Goal: Answer question/provide support: Share knowledge or assist other users

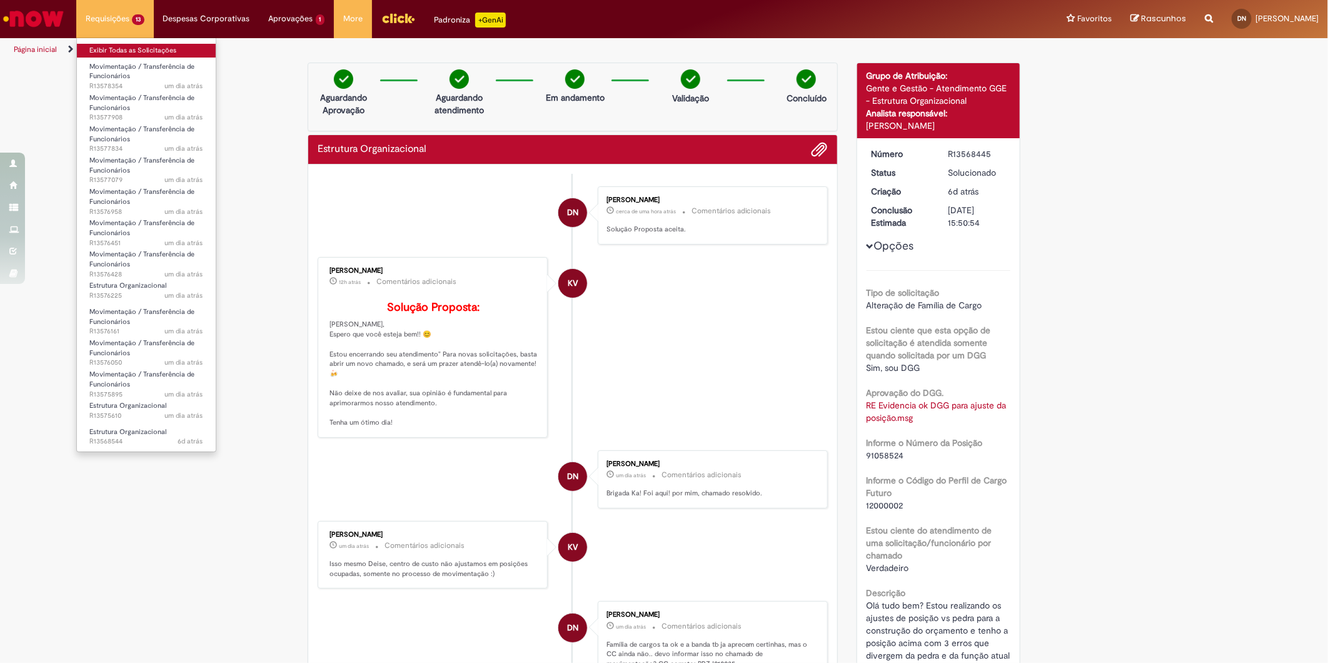
click at [114, 48] on link "Exibir Todas as Solicitações" at bounding box center [146, 51] width 139 height 14
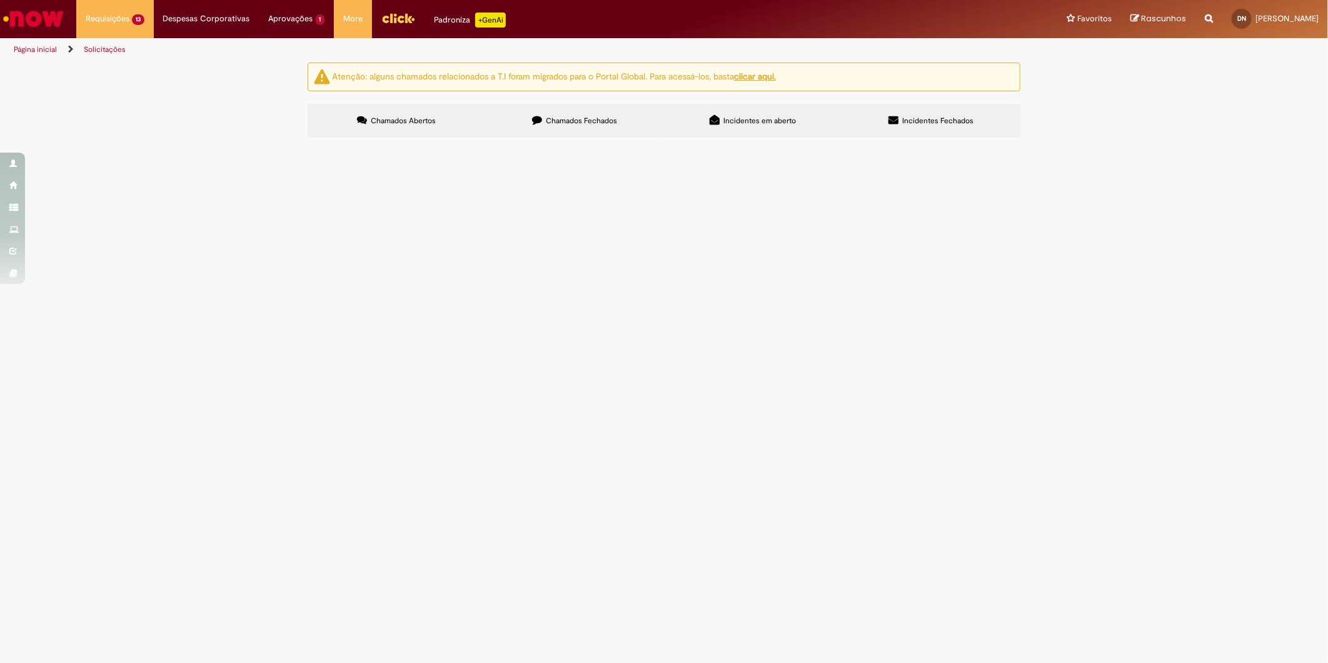
scroll to position [172, 0]
click at [0, 0] on td "Olá, tudo bem? Realizei o [MEDICAL_DATA] da pessoa que está na posição 10864093…" at bounding box center [0, 0] width 0 height 0
click at [0, 0] on span "Olá, tudo bem? Realizei o [MEDICAL_DATA] da pessoa que está na posição 10864093…" at bounding box center [0, 0] width 0 height 0
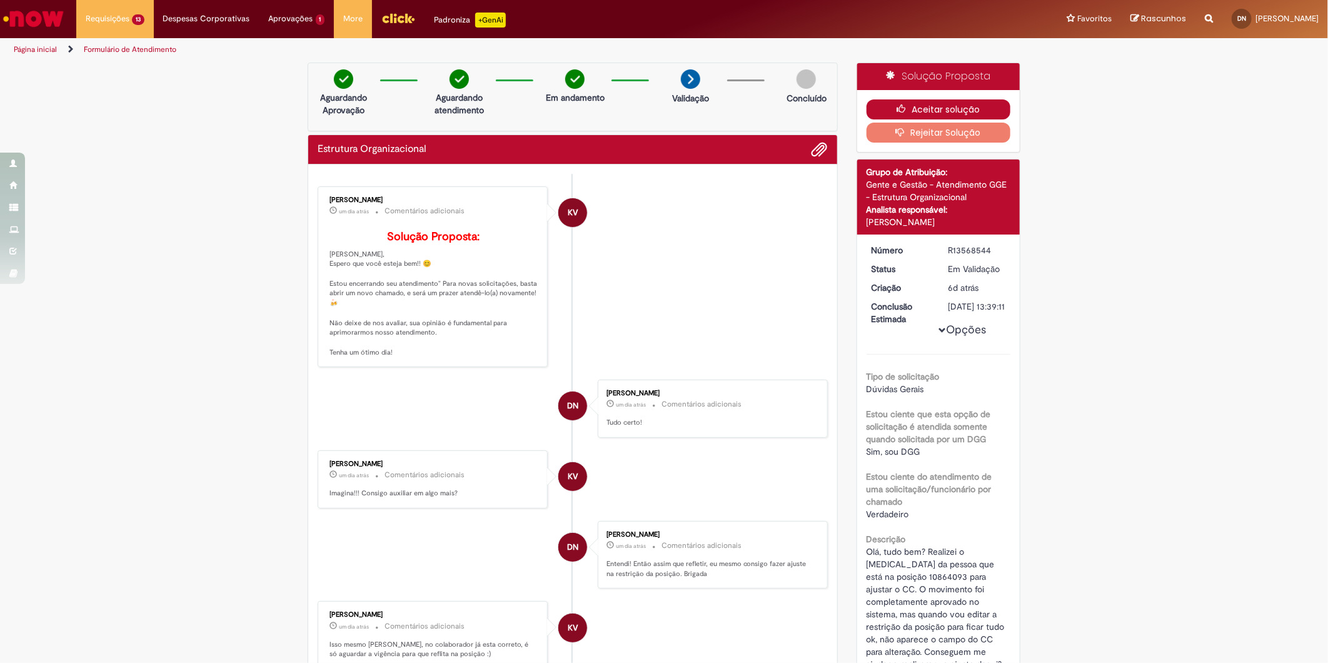
click at [913, 108] on button "Aceitar solução" at bounding box center [939, 109] width 144 height 20
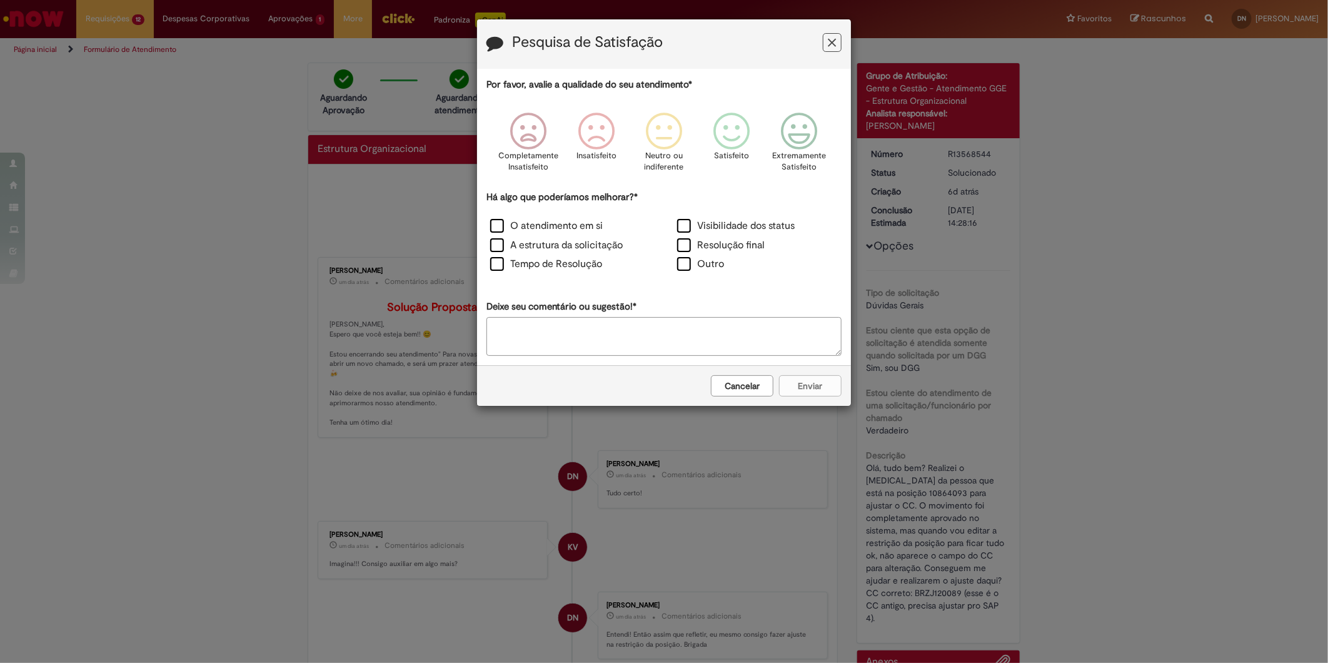
click at [832, 41] on icon "Feedback" at bounding box center [833, 42] width 8 height 13
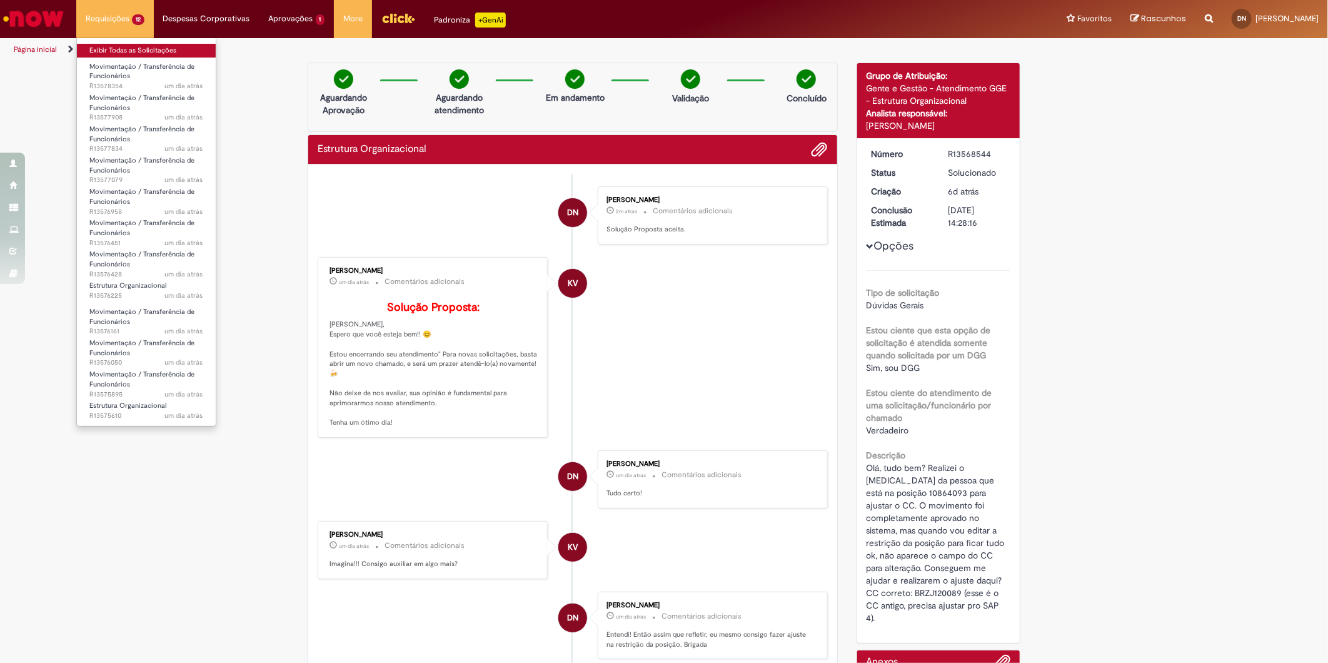
click at [123, 46] on link "Exibir Todas as Solicitações" at bounding box center [146, 51] width 139 height 14
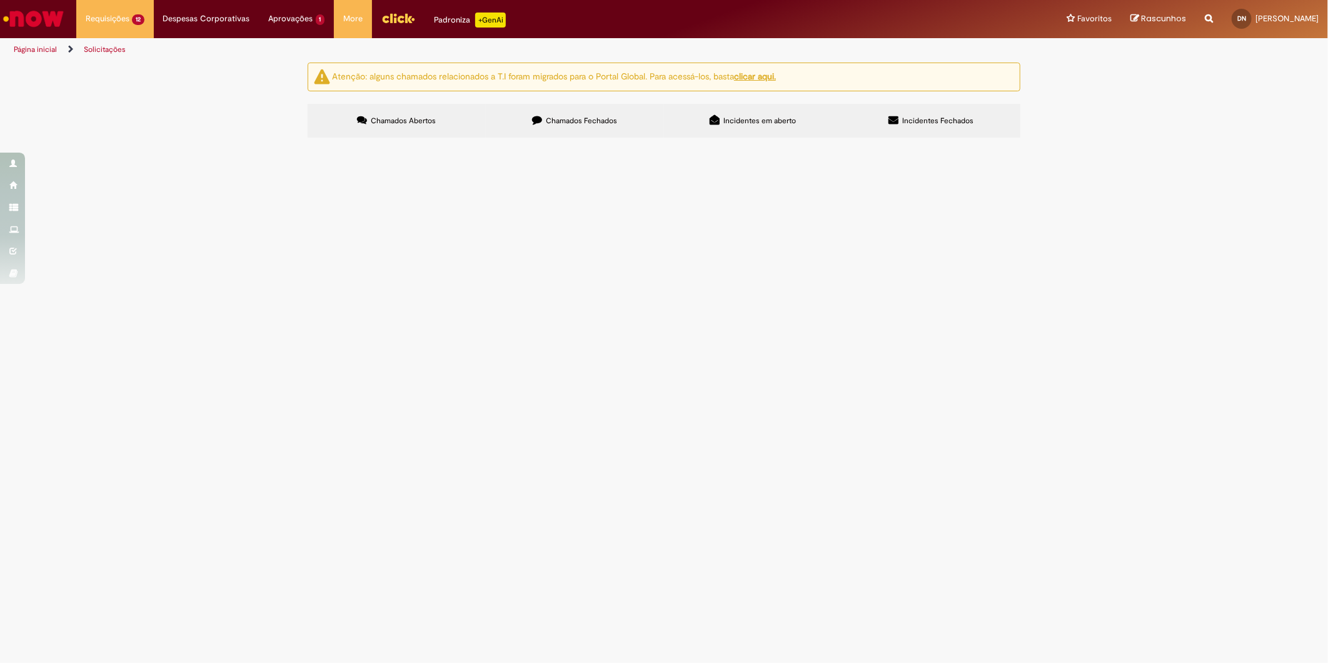
scroll to position [119, 0]
click at [0, 0] on span "Olá tudo bem? Temos uma restrição de posição lançada para 01/10 que só vai ajus…" at bounding box center [0, 0] width 0 height 0
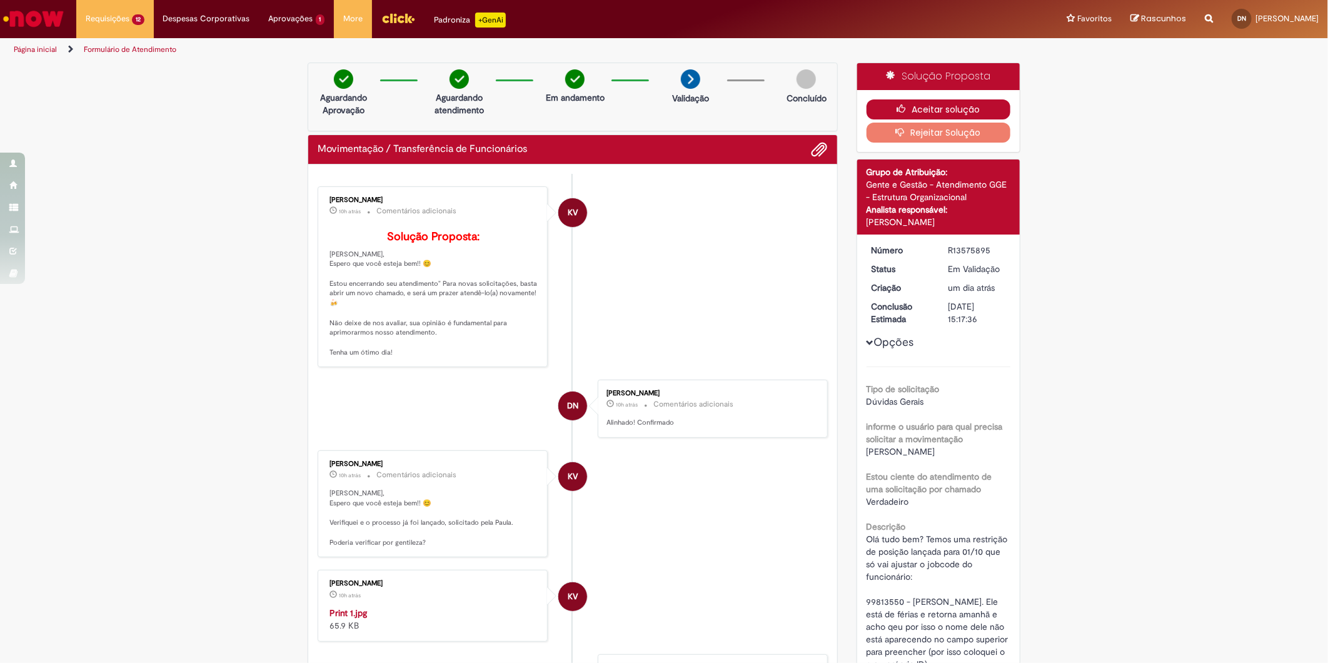
click at [953, 103] on button "Aceitar solução" at bounding box center [939, 109] width 144 height 20
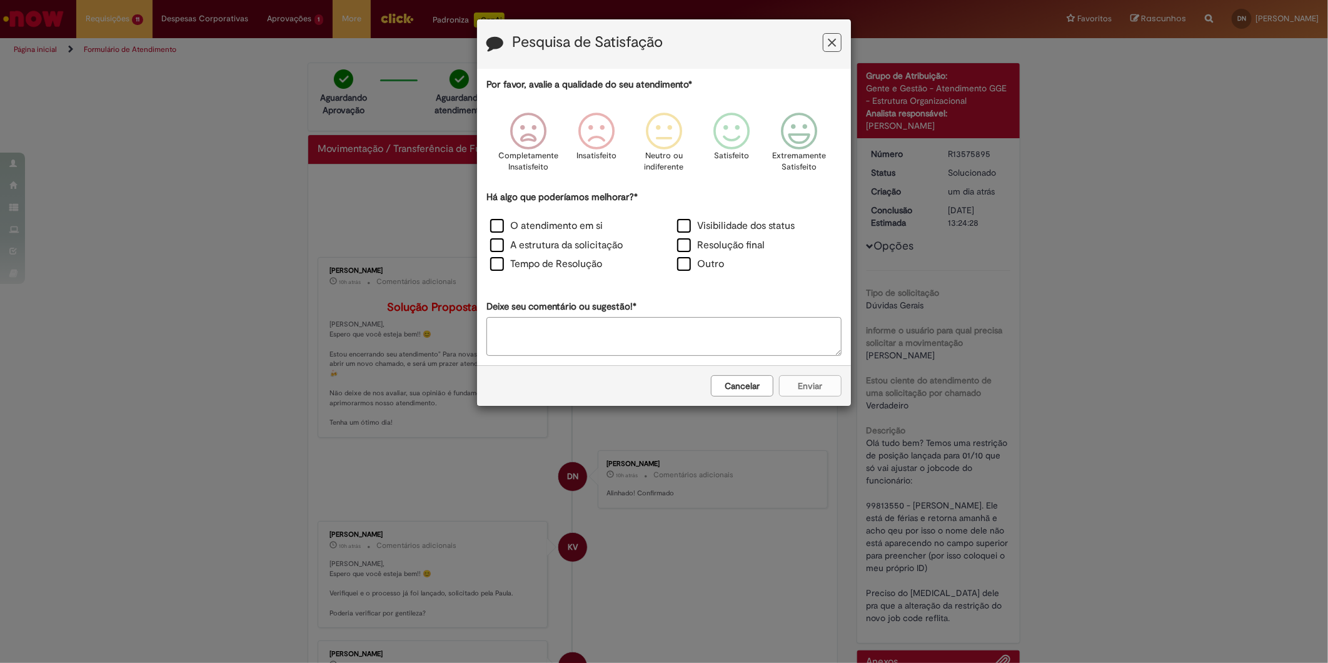
click at [829, 41] on icon "Feedback" at bounding box center [833, 42] width 8 height 13
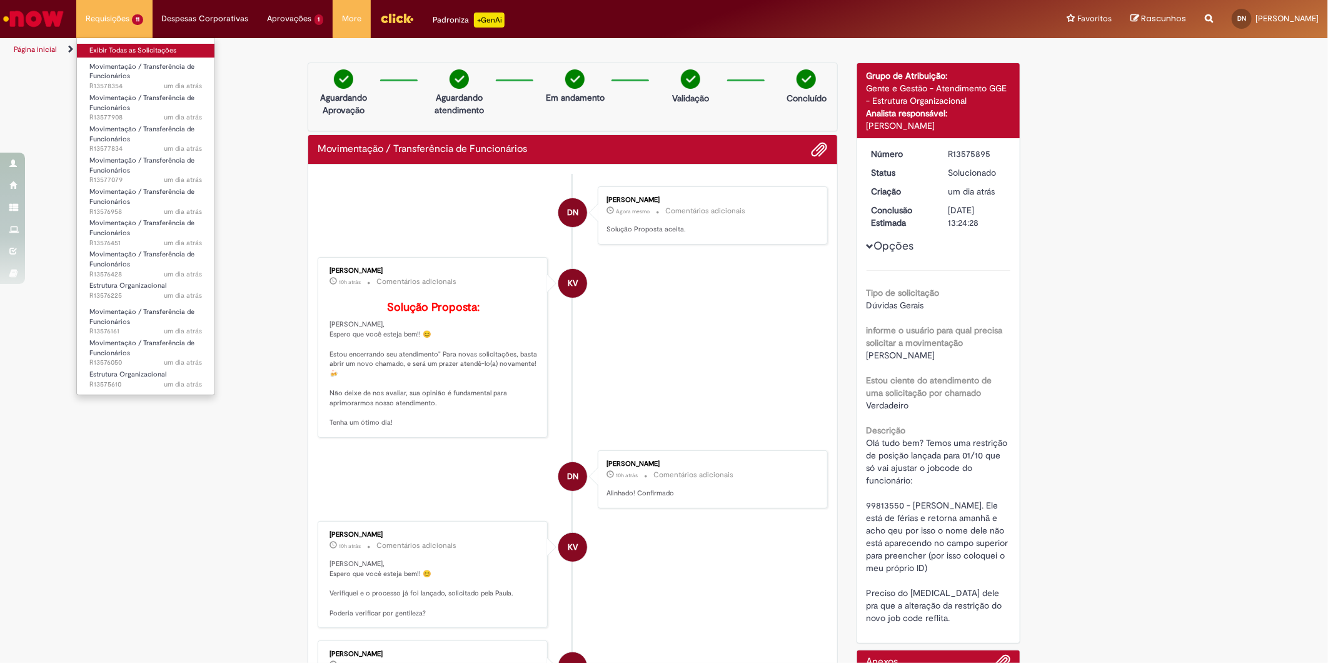
click at [111, 46] on link "Exibir Todas as Solicitações" at bounding box center [146, 51] width 138 height 14
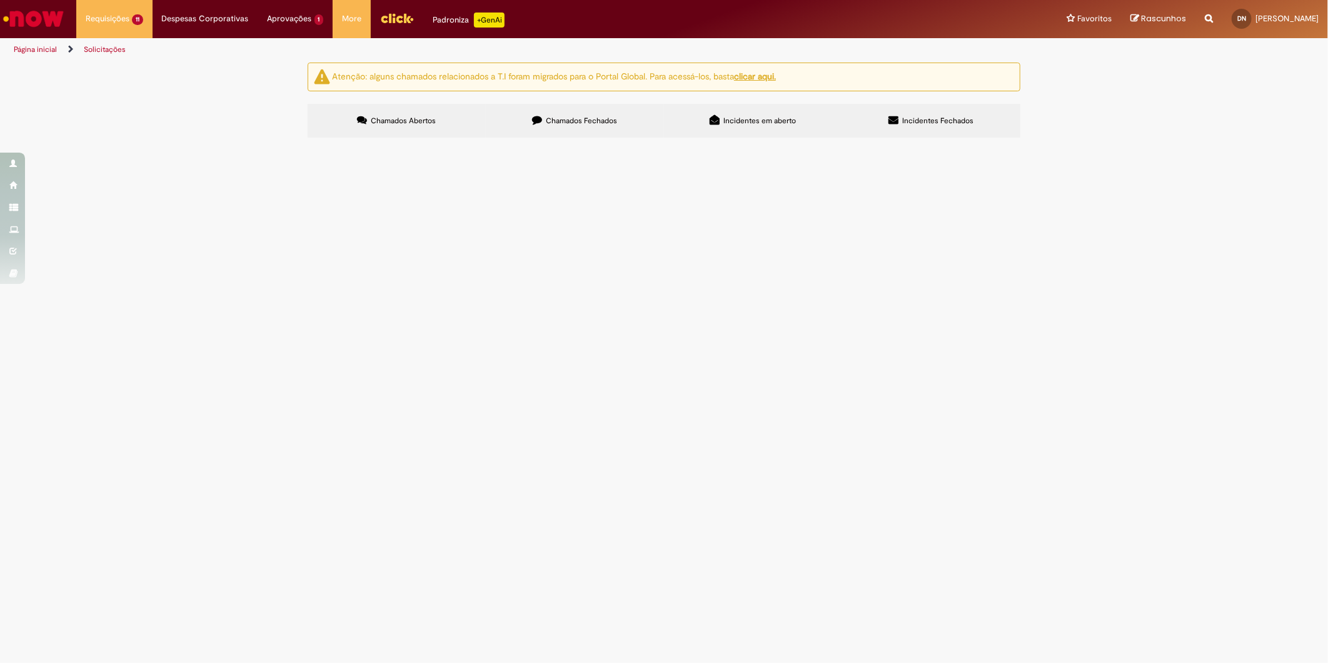
scroll to position [65, 0]
click at [0, 0] on span "Olá tudo bem? Preciso realizar o ajuste dessa posição conforme onda de PID pedr…" at bounding box center [0, 0] width 0 height 0
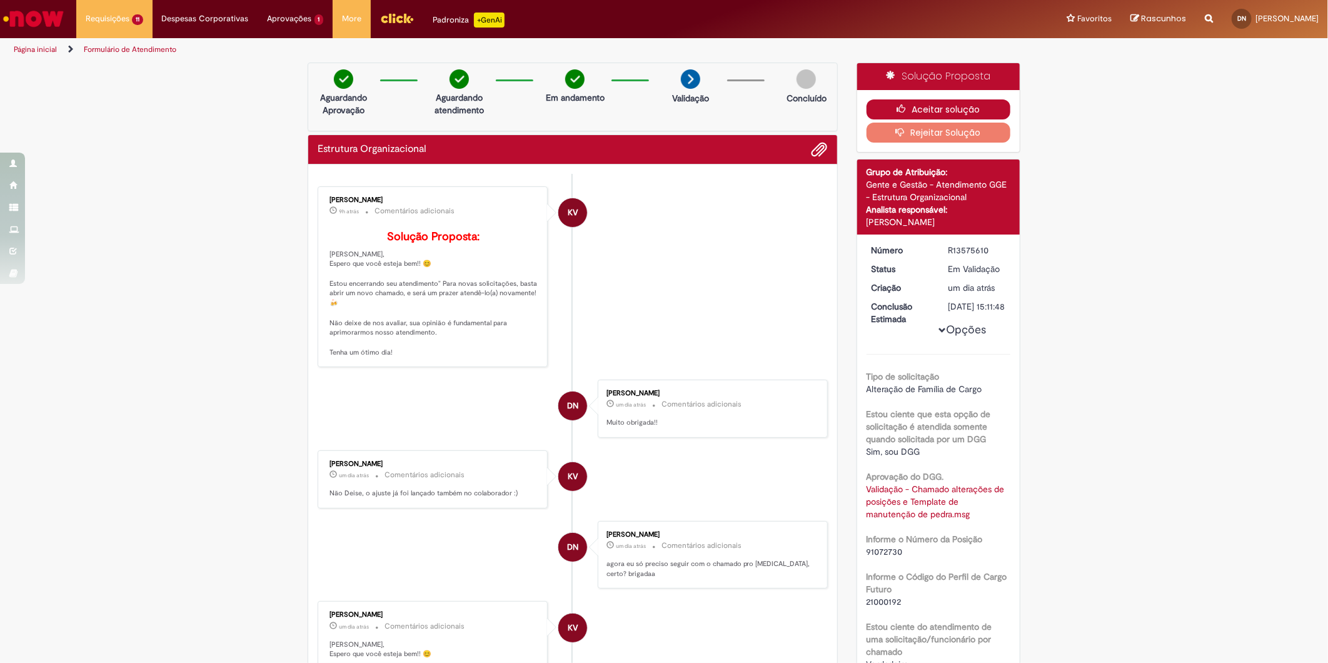
click at [946, 105] on button "Aceitar solução" at bounding box center [939, 109] width 144 height 20
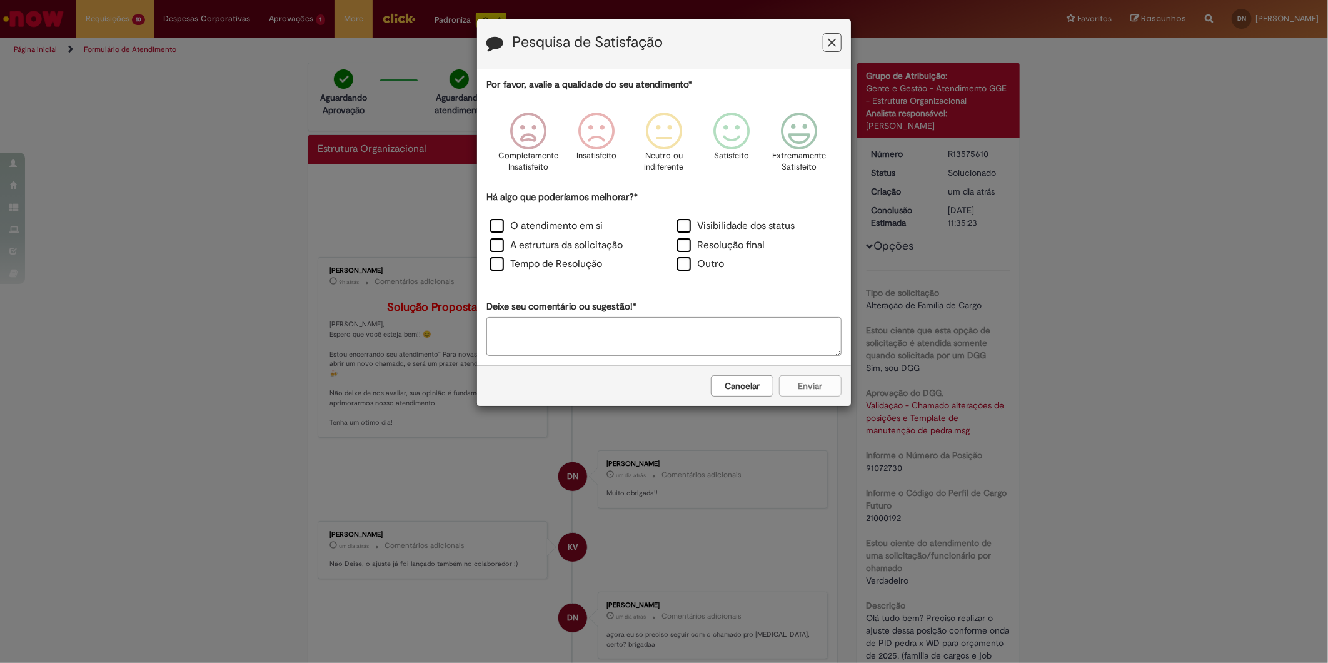
click at [833, 41] on icon "Feedback" at bounding box center [833, 42] width 8 height 13
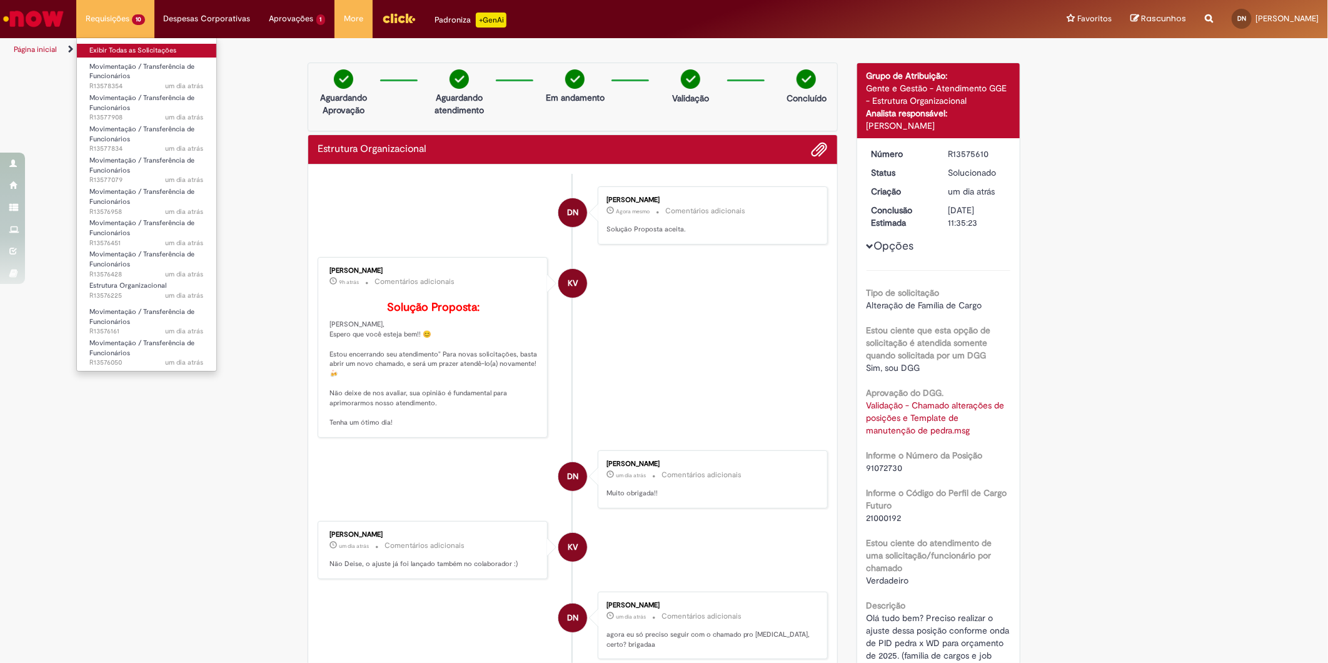
click at [132, 49] on link "Exibir Todas as Solicitações" at bounding box center [146, 51] width 139 height 14
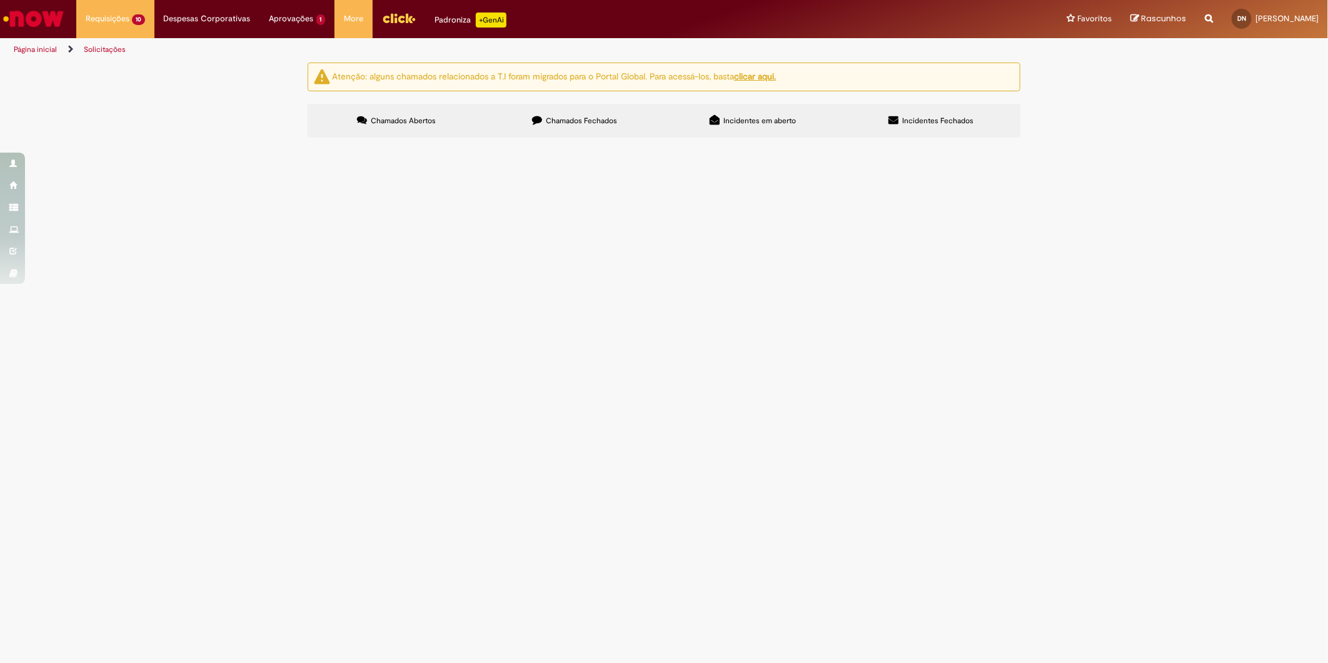
click at [0, 0] on span "Olá tudo bem? Seguindo a onda de ajustes para o orçamento de 2025 de pedra vs p…" at bounding box center [0, 0] width 0 height 0
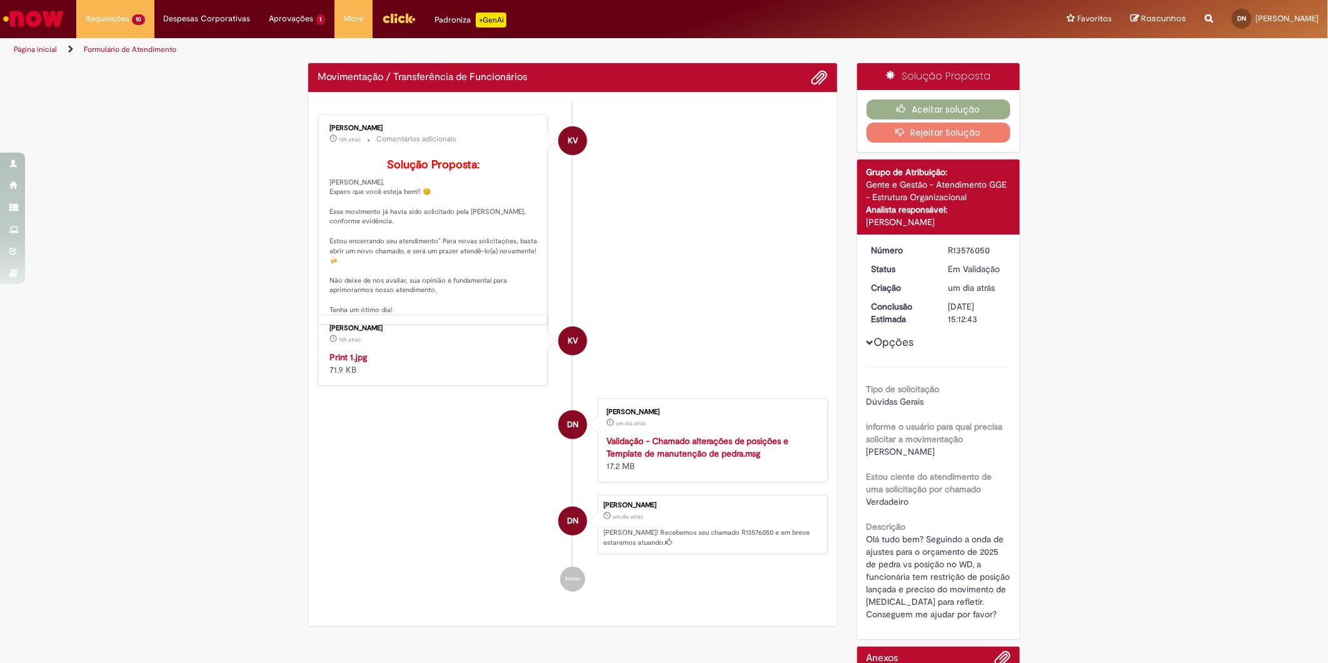
click at [507, 608] on div "Verificar Código de Barras Movimentação / Transferência de Funcionários Enviar …" at bounding box center [664, 464] width 732 height 802
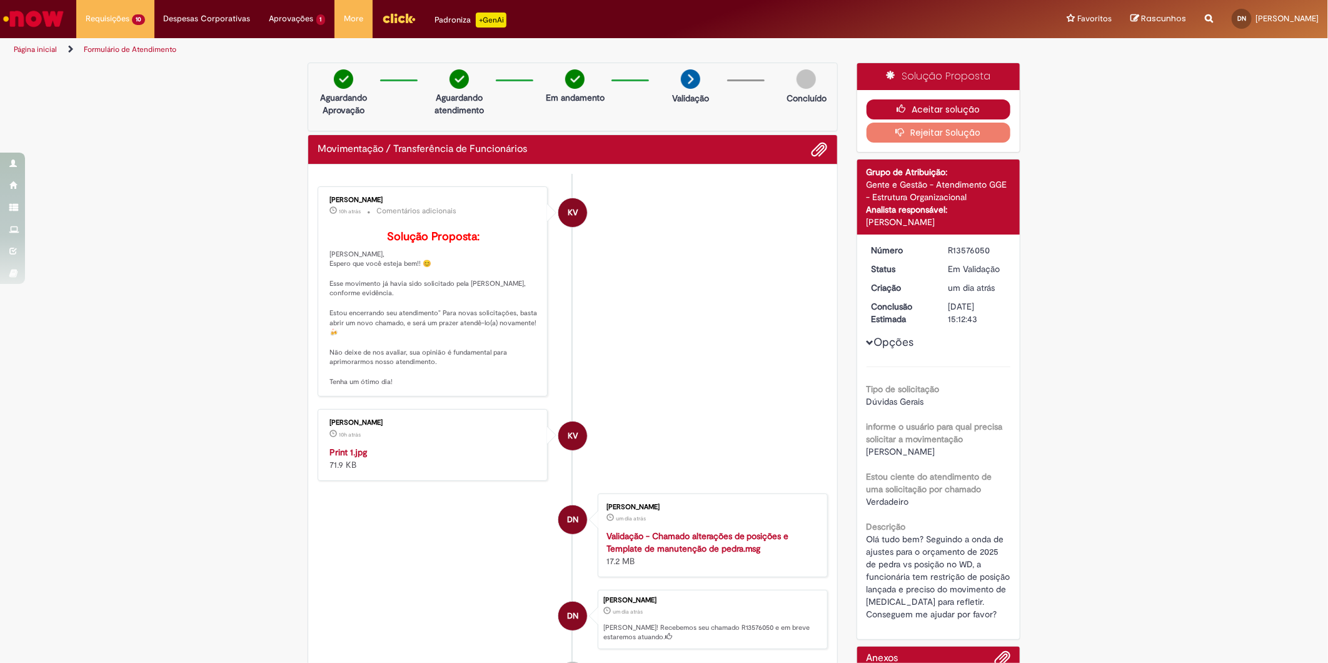
click at [951, 104] on button "Aceitar solução" at bounding box center [939, 109] width 144 height 20
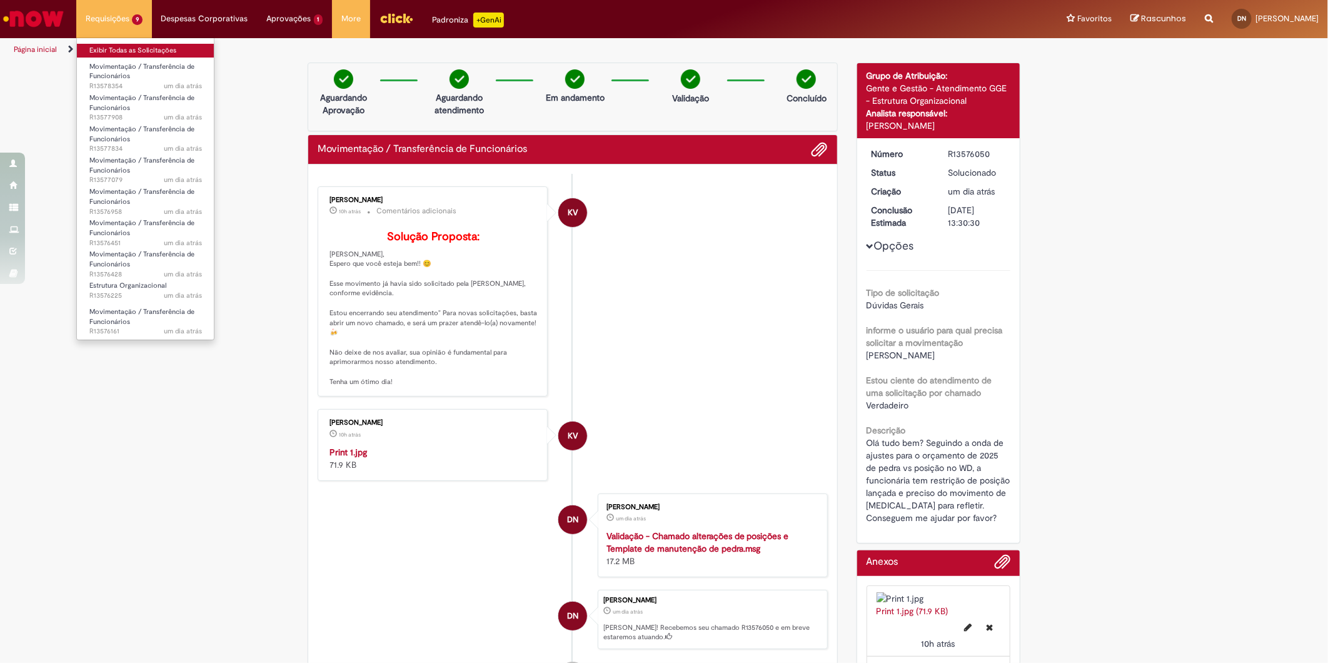
click at [130, 53] on link "Exibir Todas as Solicitações" at bounding box center [146, 51] width 138 height 14
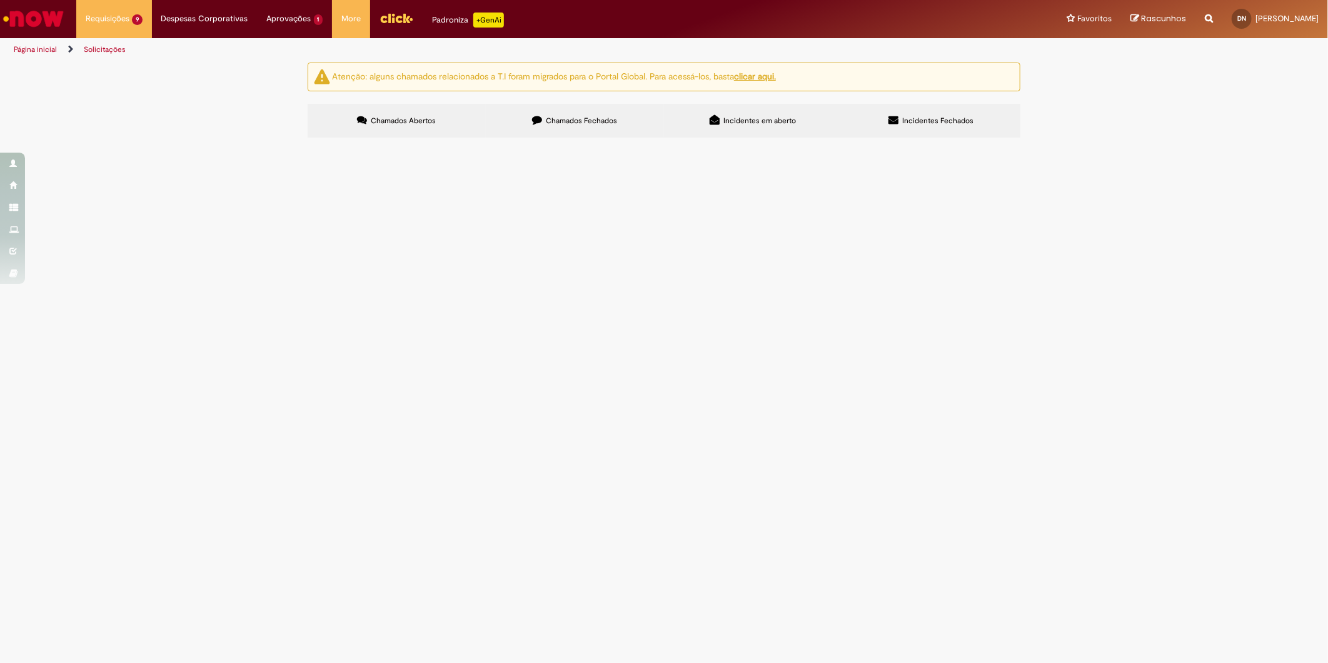
click at [0, 0] on span "Olá, tudo bem? Preciso realizar um ajuste de CC na posição do funcionário acima…" at bounding box center [0, 0] width 0 height 0
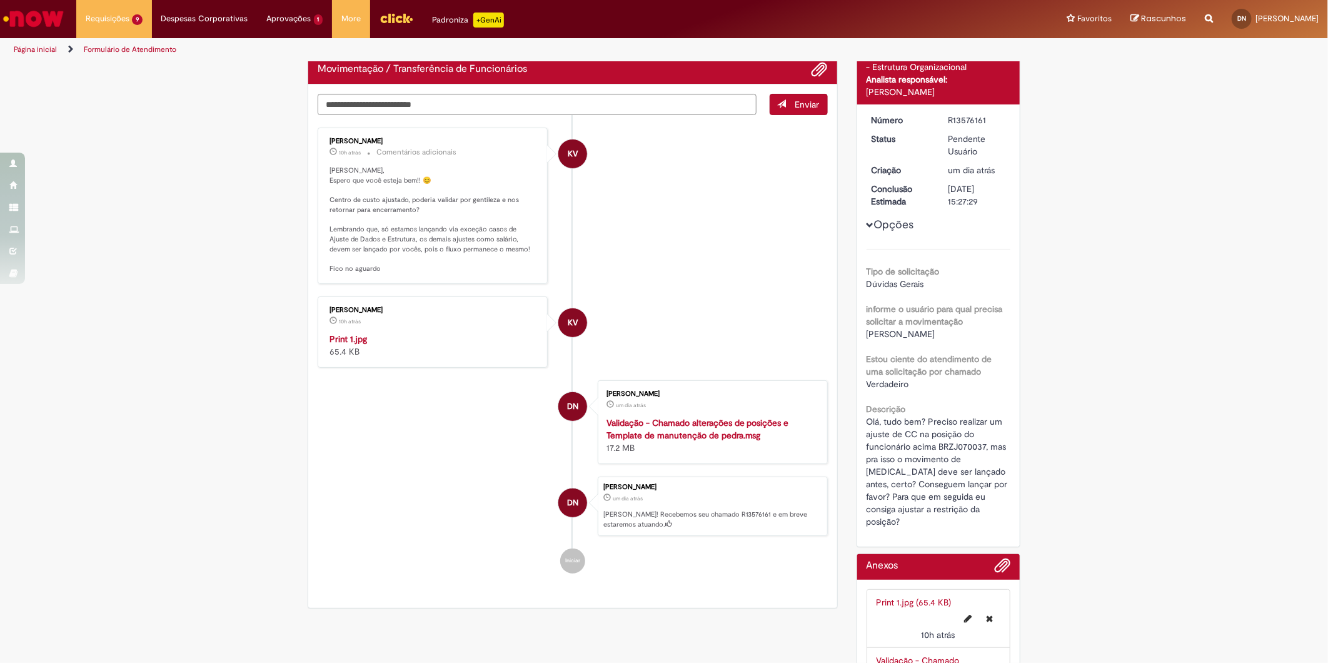
scroll to position [104, 0]
click at [358, 333] on img "Histórico de tíquete" at bounding box center [434, 333] width 208 height 0
click at [1283, 180] on div "Verificar Código de Barras Aguardando Aprovação Aguardando atendimento Em Atend…" at bounding box center [664, 365] width 1328 height 815
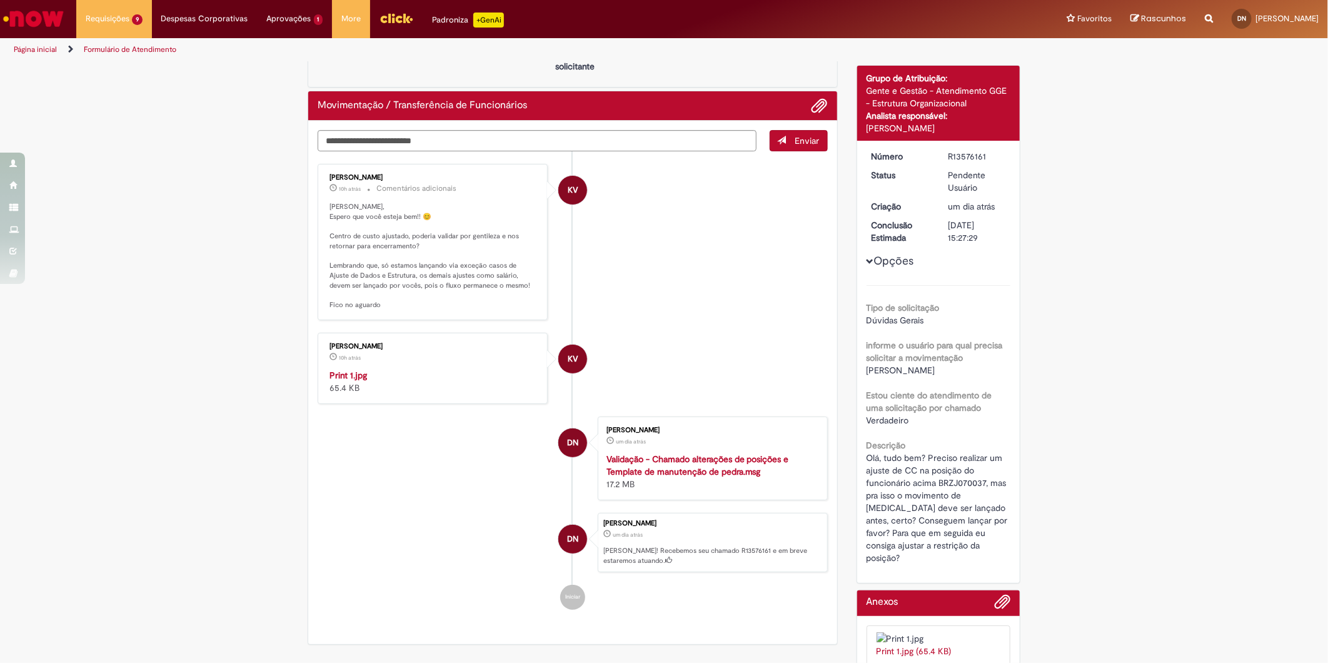
scroll to position [68, 0]
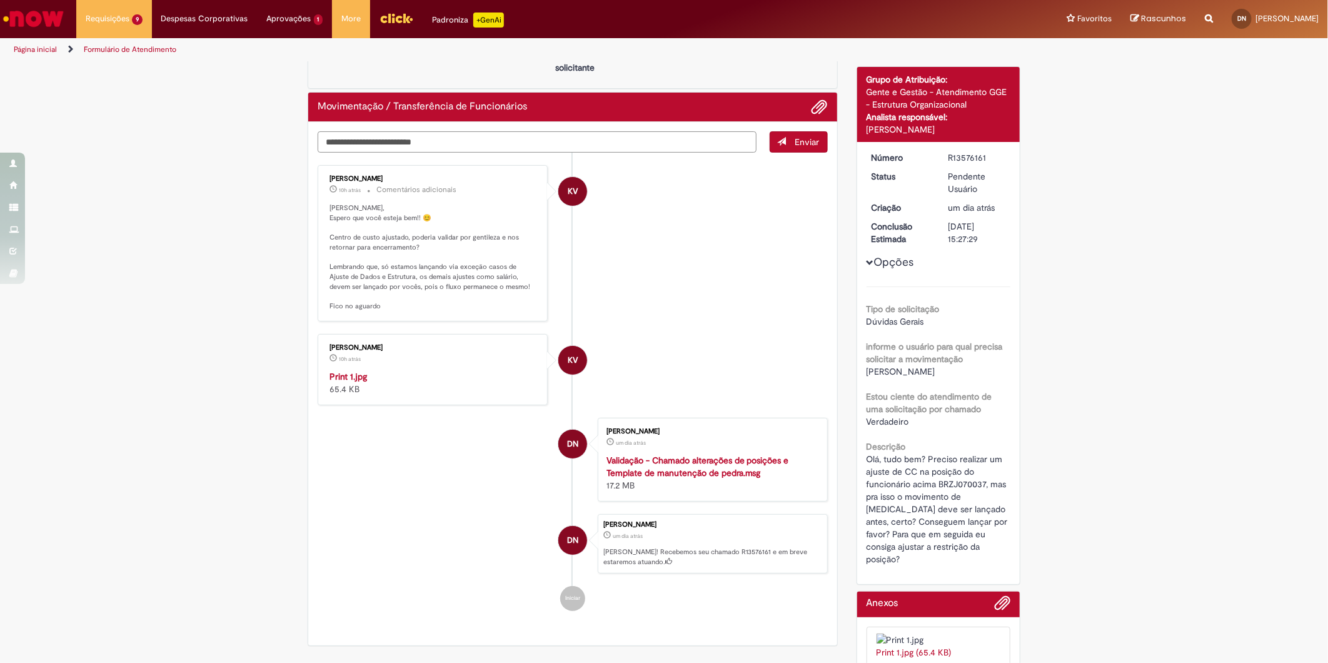
click at [545, 144] on textarea "Digite sua mensagem aqui..." at bounding box center [537, 141] width 439 height 21
type textarea "**********"
click at [786, 135] on button "Enviar" at bounding box center [799, 141] width 58 height 21
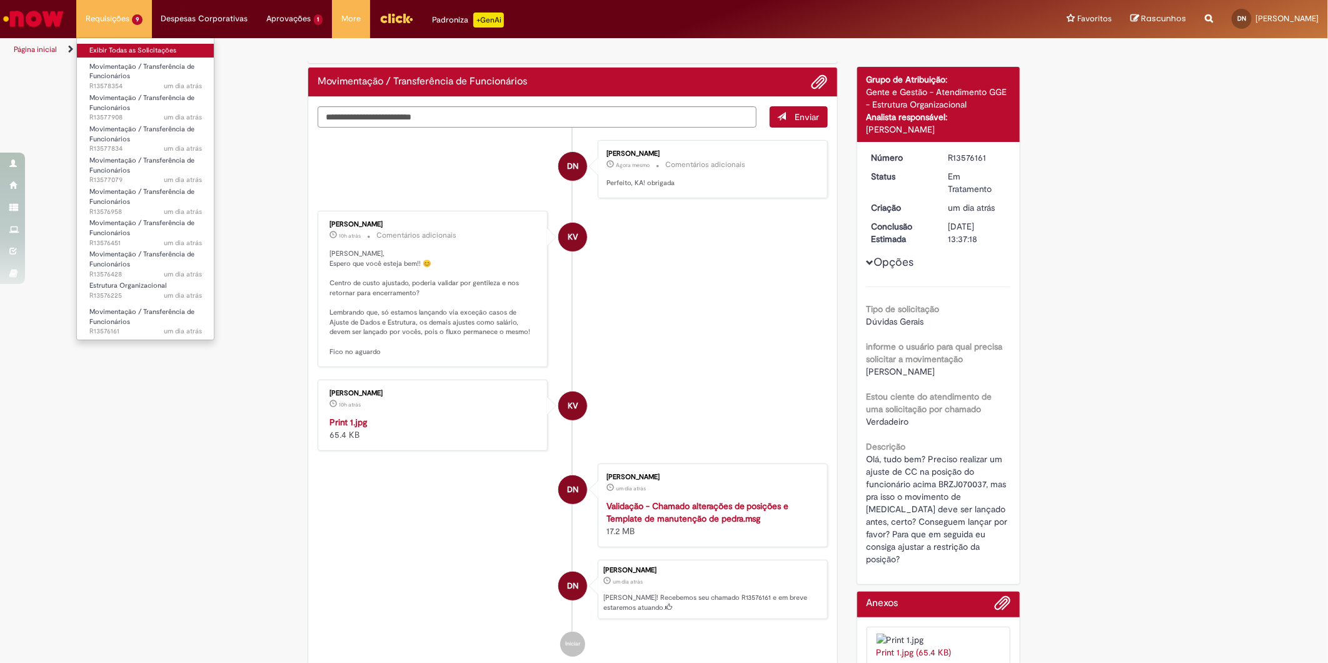
click at [133, 46] on link "Exibir Todas as Solicitações" at bounding box center [146, 51] width 138 height 14
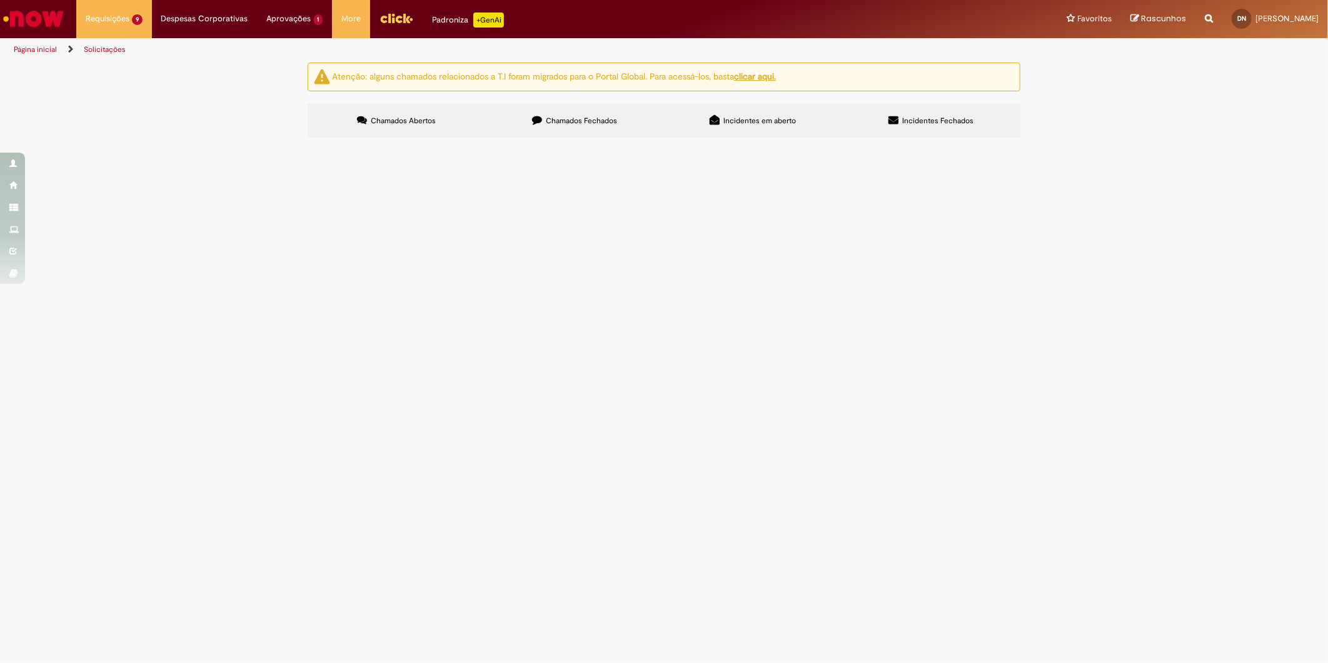
click at [0, 0] on span "Olá, tudo bem? Preciso realizar um ajuste de CC na posição do funcionário acima…" at bounding box center [0, 0] width 0 height 0
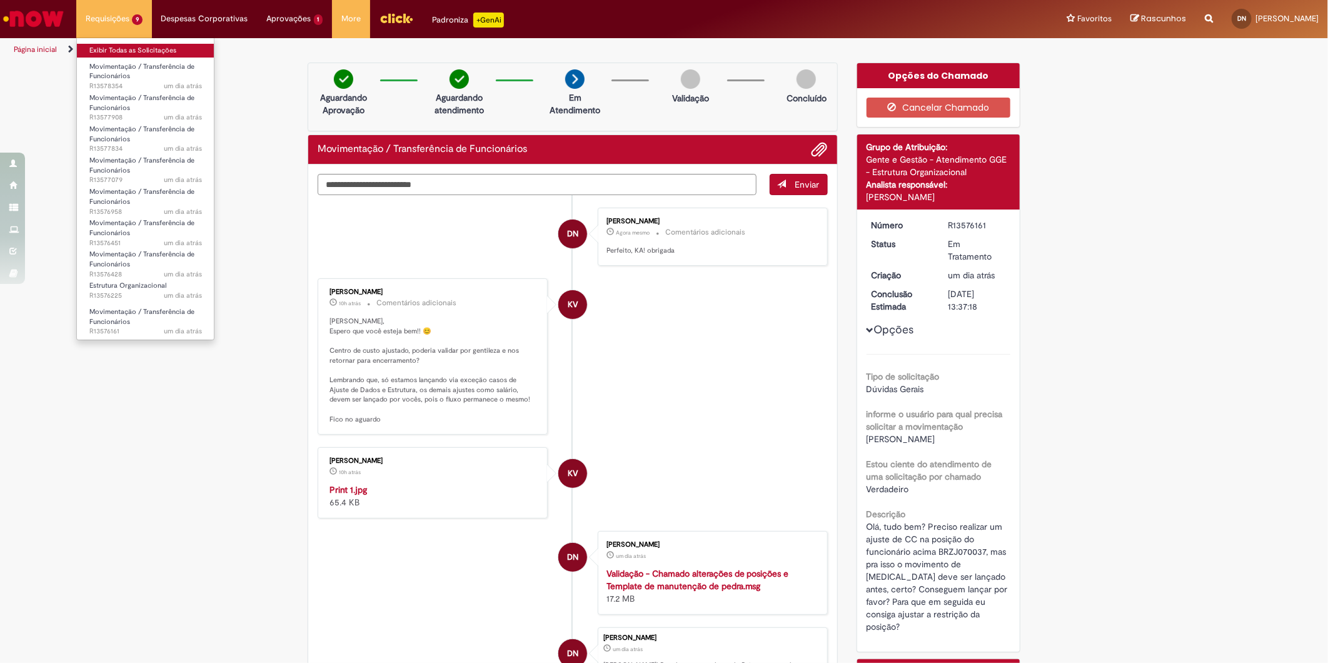
click at [121, 48] on link "Exibir Todas as Solicitações" at bounding box center [146, 51] width 138 height 14
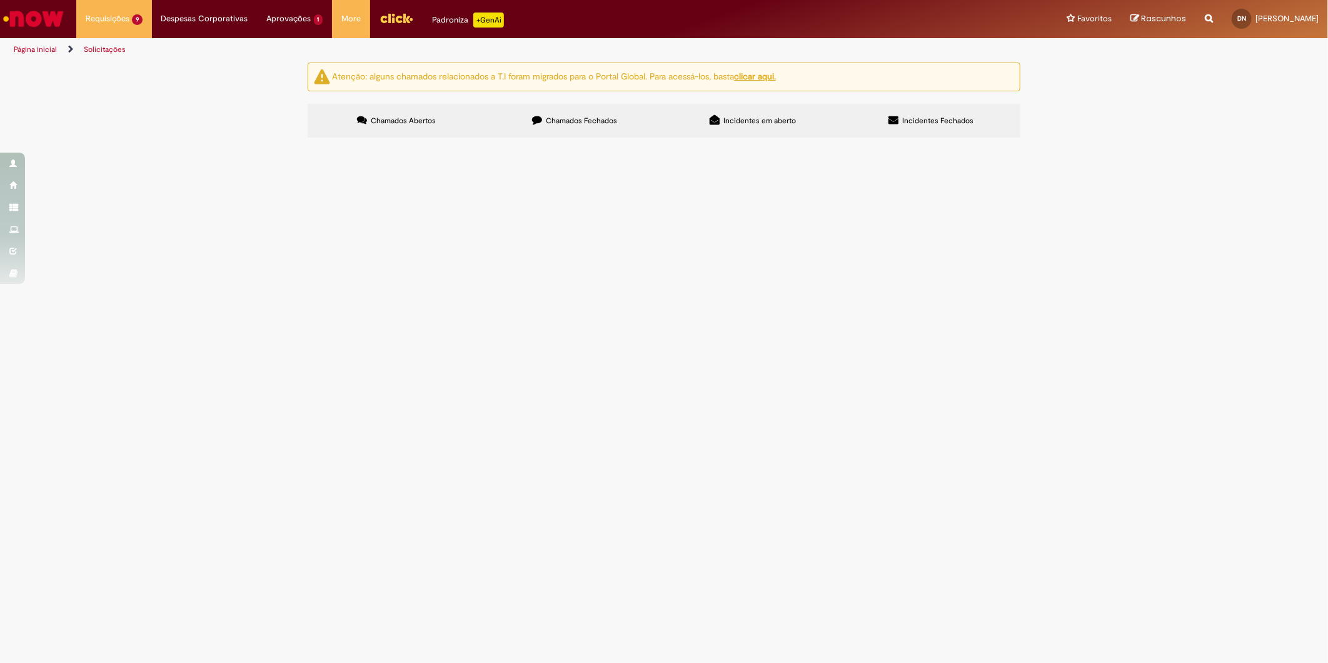
click at [0, 0] on span "Olá tudo bem? Preciso alterar CC/entidade da funcionária, mas precisamos lançar…" at bounding box center [0, 0] width 0 height 0
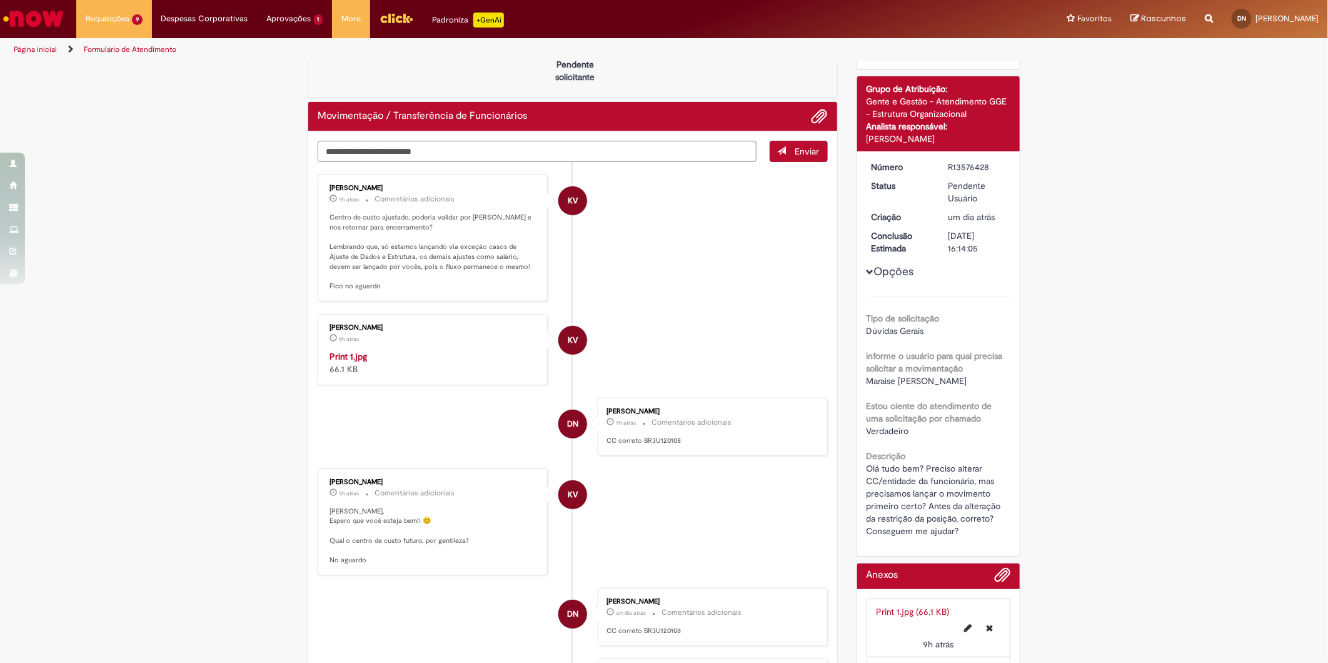
scroll to position [58, 0]
click at [447, 350] on img "Histórico de tíquete" at bounding box center [434, 350] width 208 height 0
click at [370, 151] on textarea "Digite sua mensagem aqui..." at bounding box center [537, 151] width 439 height 21
type textarea "*"
click at [727, 285] on li "KV [PERSON_NAME] 9h atrás 9 horas atrás Comentários adicionais Centro de custo …" at bounding box center [573, 237] width 510 height 127
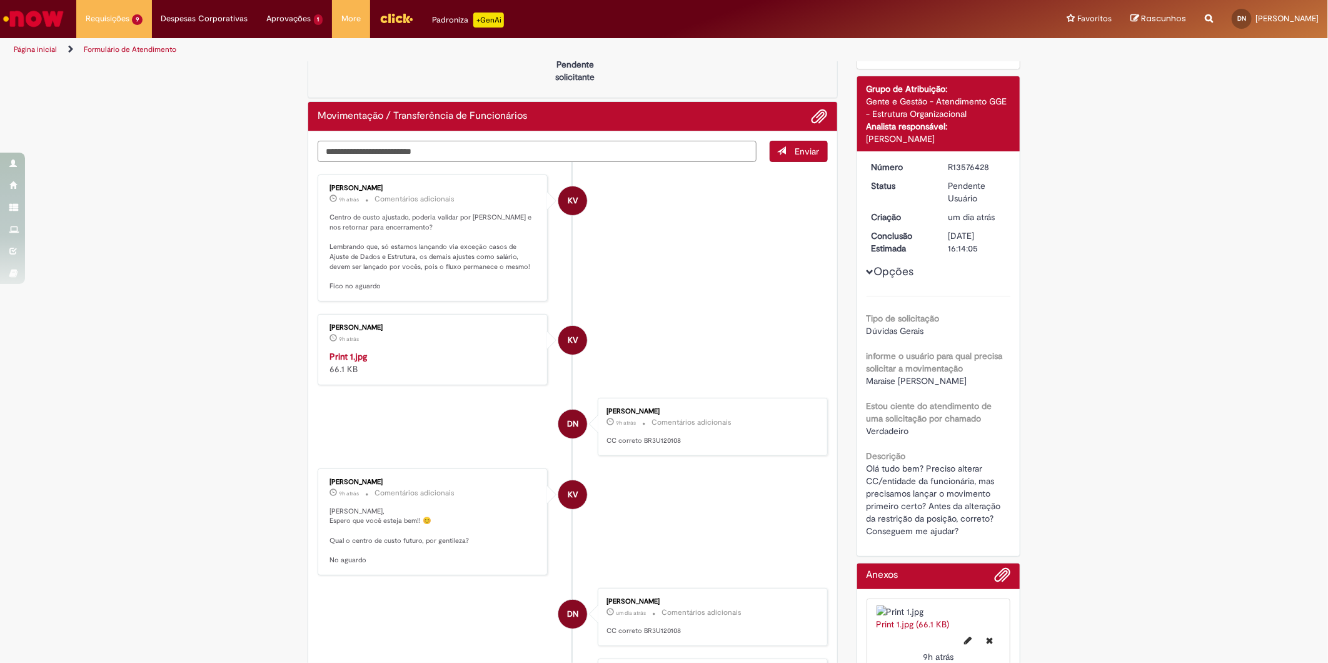
click at [415, 153] on textarea "Digite sua mensagem aqui..." at bounding box center [537, 151] width 439 height 21
type textarea "**********"
click at [779, 155] on button "Enviar" at bounding box center [799, 151] width 58 height 21
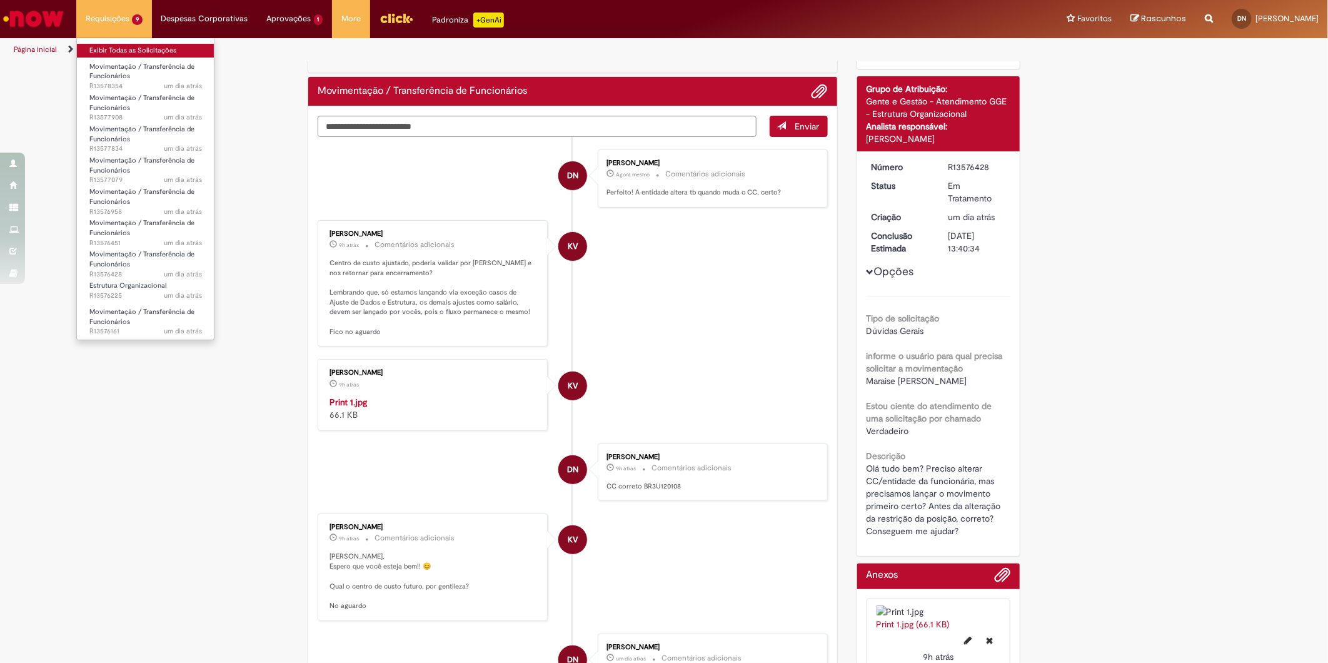
click at [124, 49] on link "Exibir Todas as Solicitações" at bounding box center [146, 51] width 138 height 14
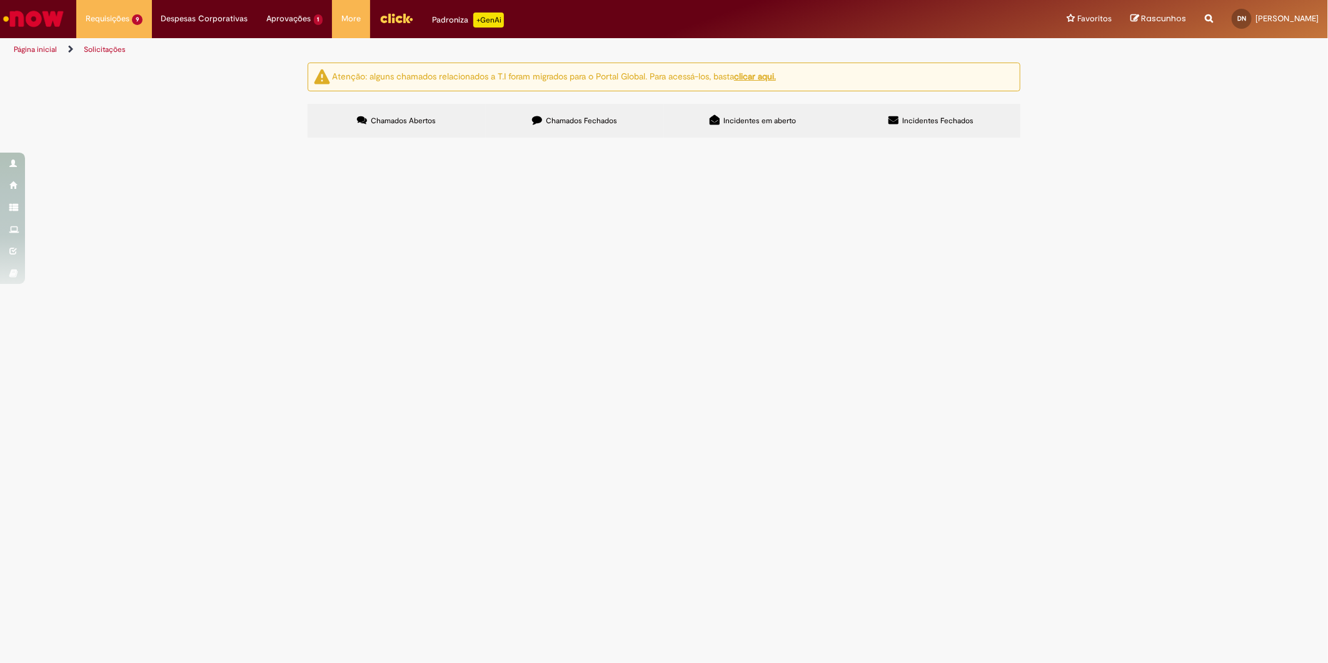
click at [0, 0] on span "Olá tudo bem? Preciso alterar CC/entidade da funcionária, mas precisamos lançar…" at bounding box center [0, 0] width 0 height 0
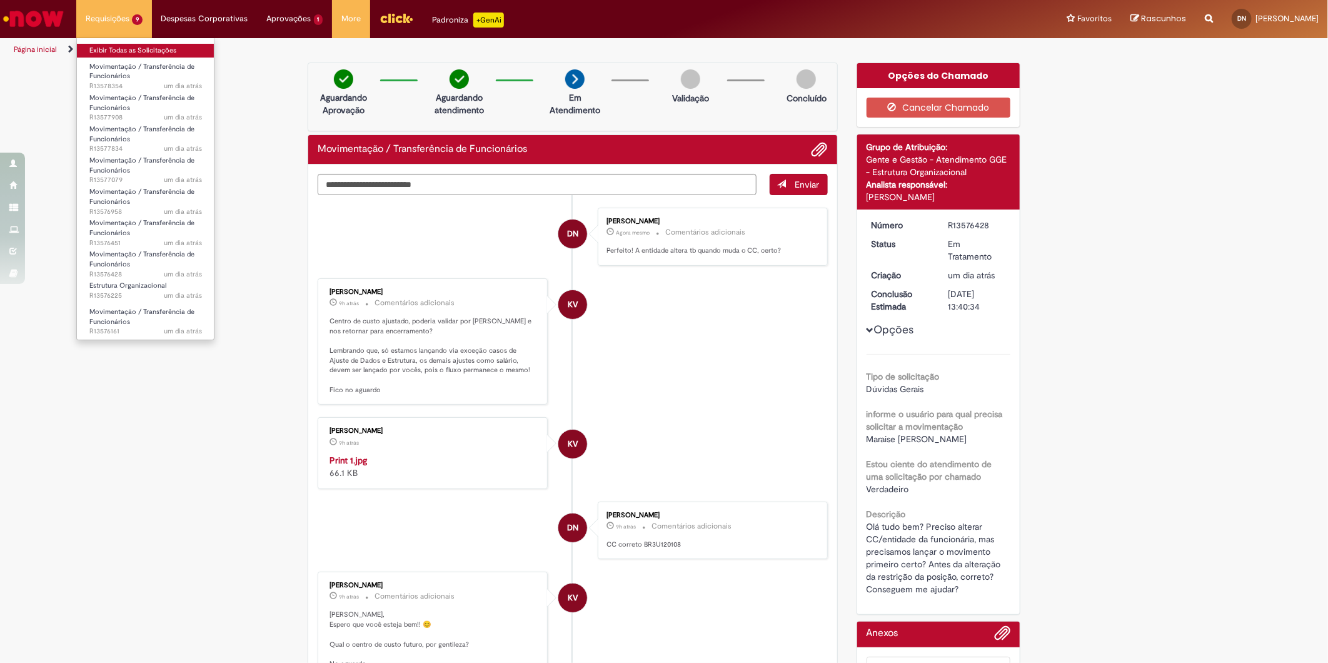
click at [129, 52] on link "Exibir Todas as Solicitações" at bounding box center [146, 51] width 138 height 14
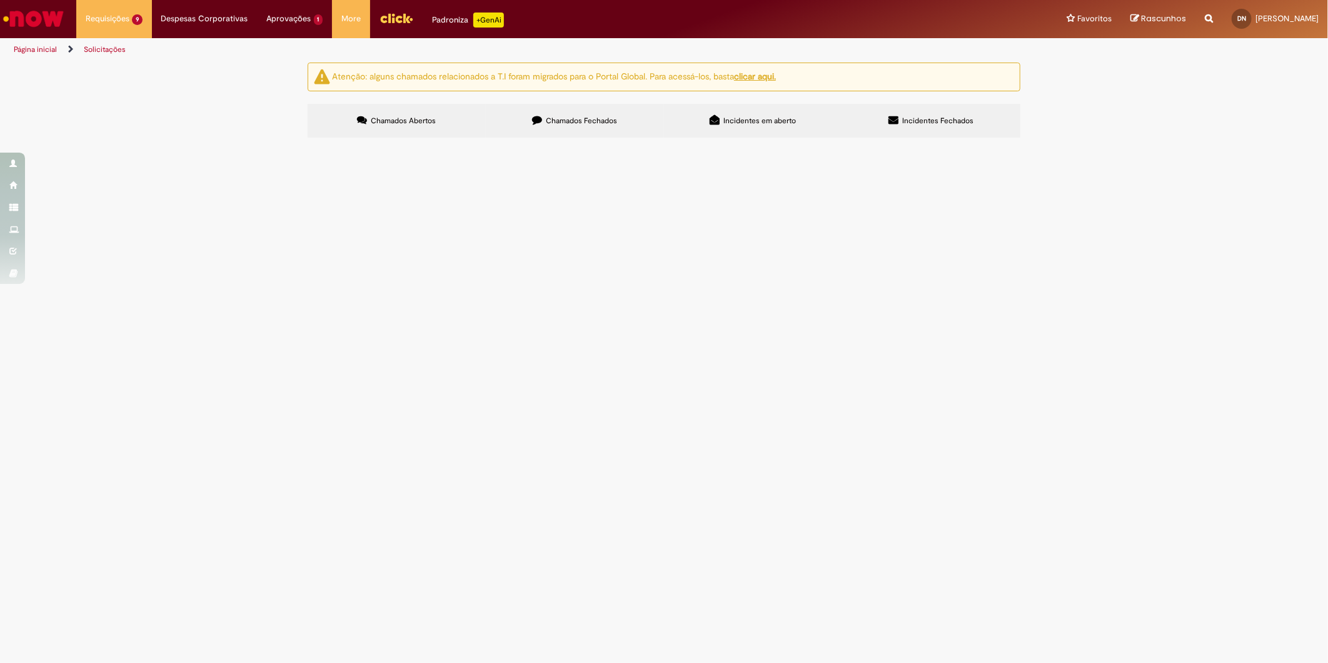
click at [0, 0] on span "Olá tudo bem? Seguindo a onda de ajustes para o orçamento de 2025 de pedra vs p…" at bounding box center [0, 0] width 0 height 0
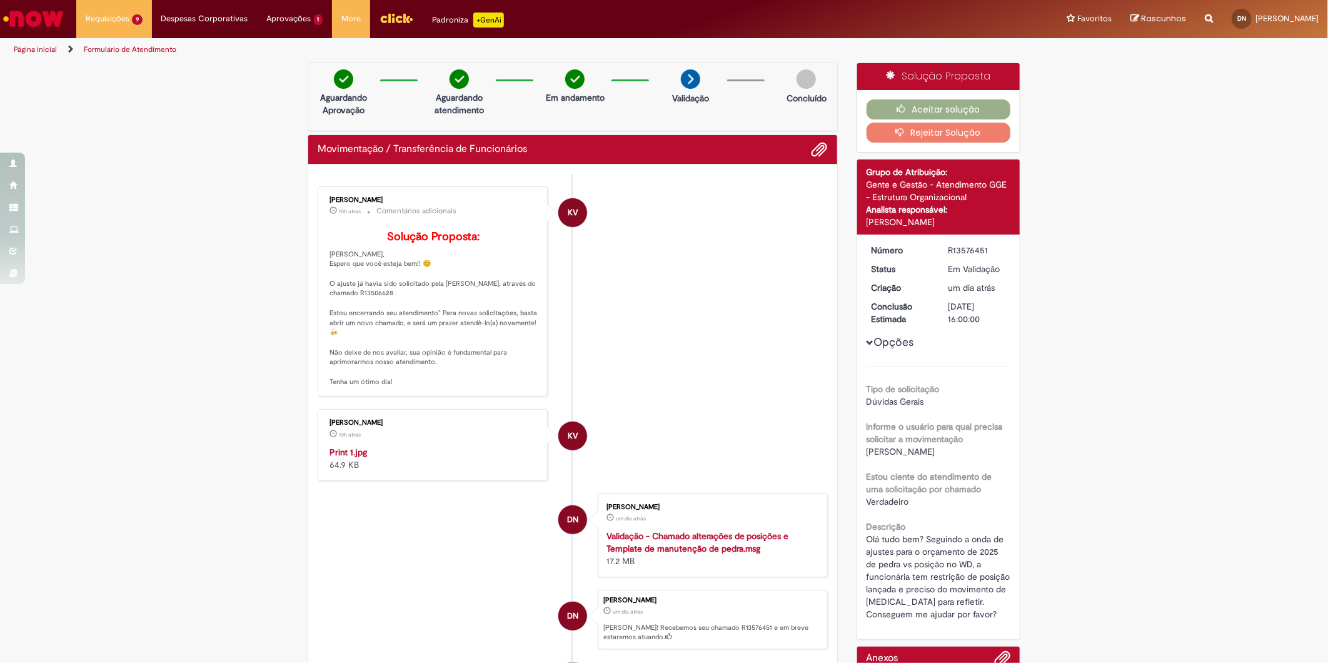
click at [397, 446] on img "Histórico de tíquete" at bounding box center [434, 446] width 208 height 0
click at [897, 105] on icon "button" at bounding box center [904, 108] width 15 height 9
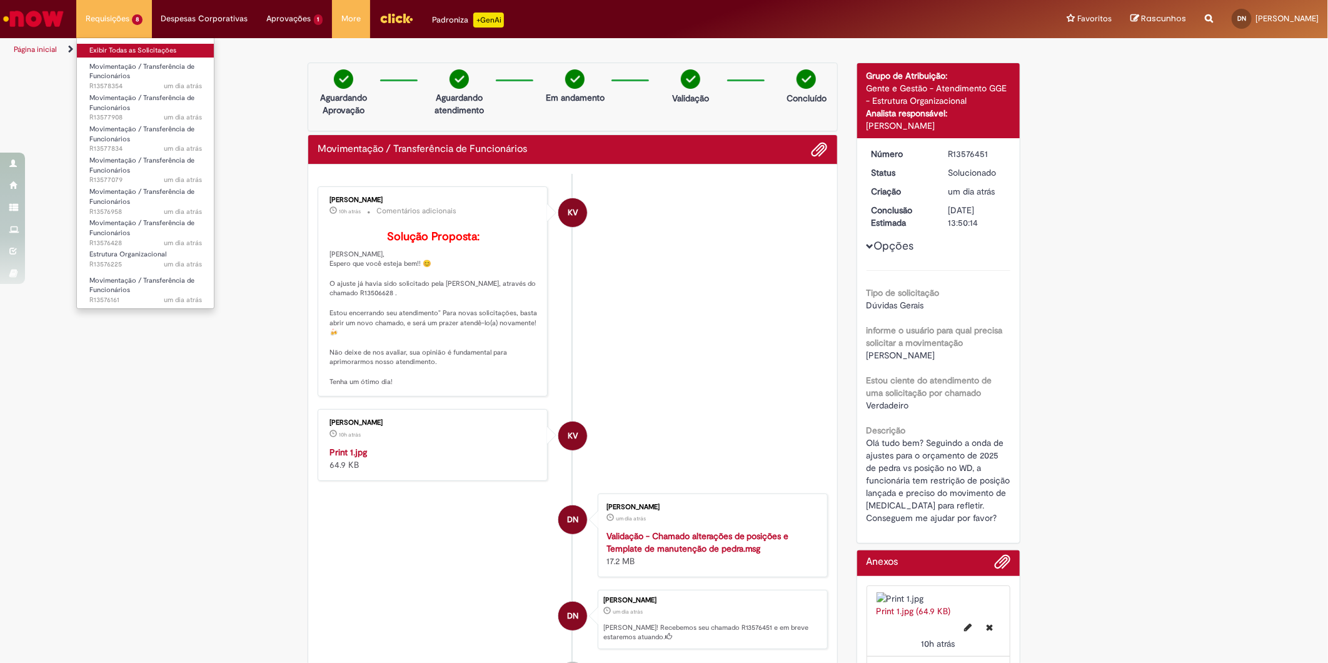
click at [123, 53] on link "Exibir Todas as Solicitações" at bounding box center [146, 51] width 138 height 14
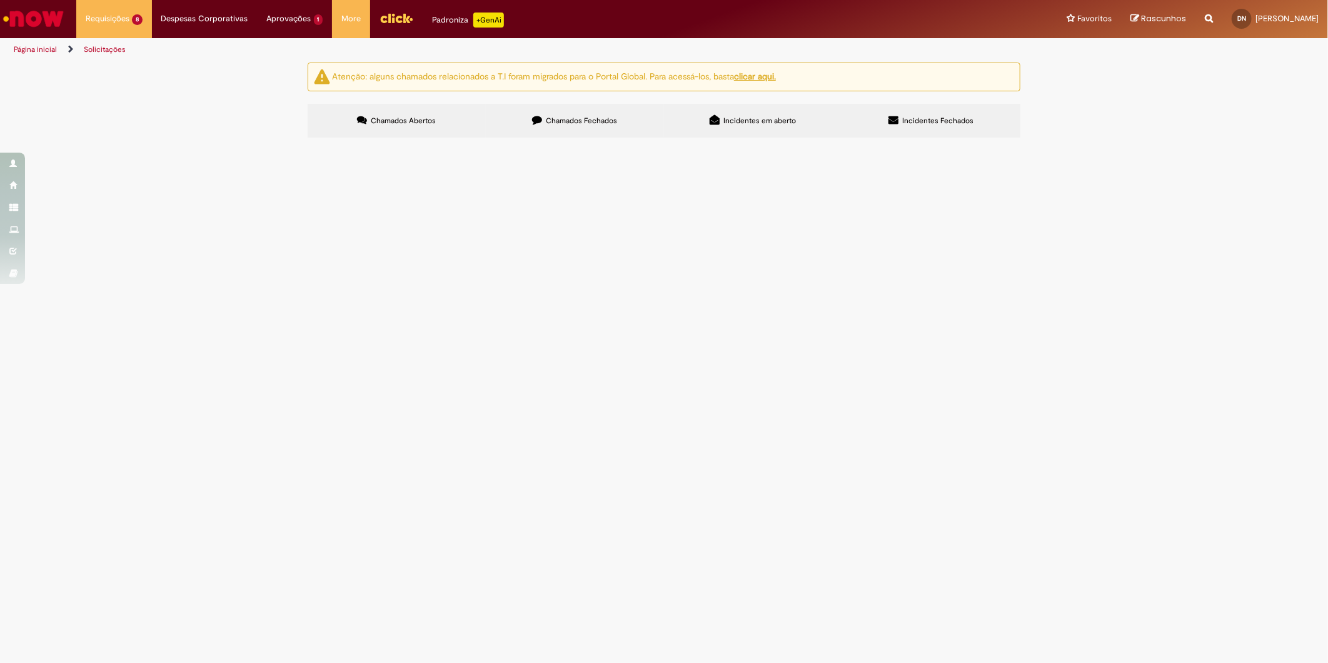
click at [0, 0] on span "Olá tudo bem? Preciso alterar CC da funcionária, mas precisamos lançar o movime…" at bounding box center [0, 0] width 0 height 0
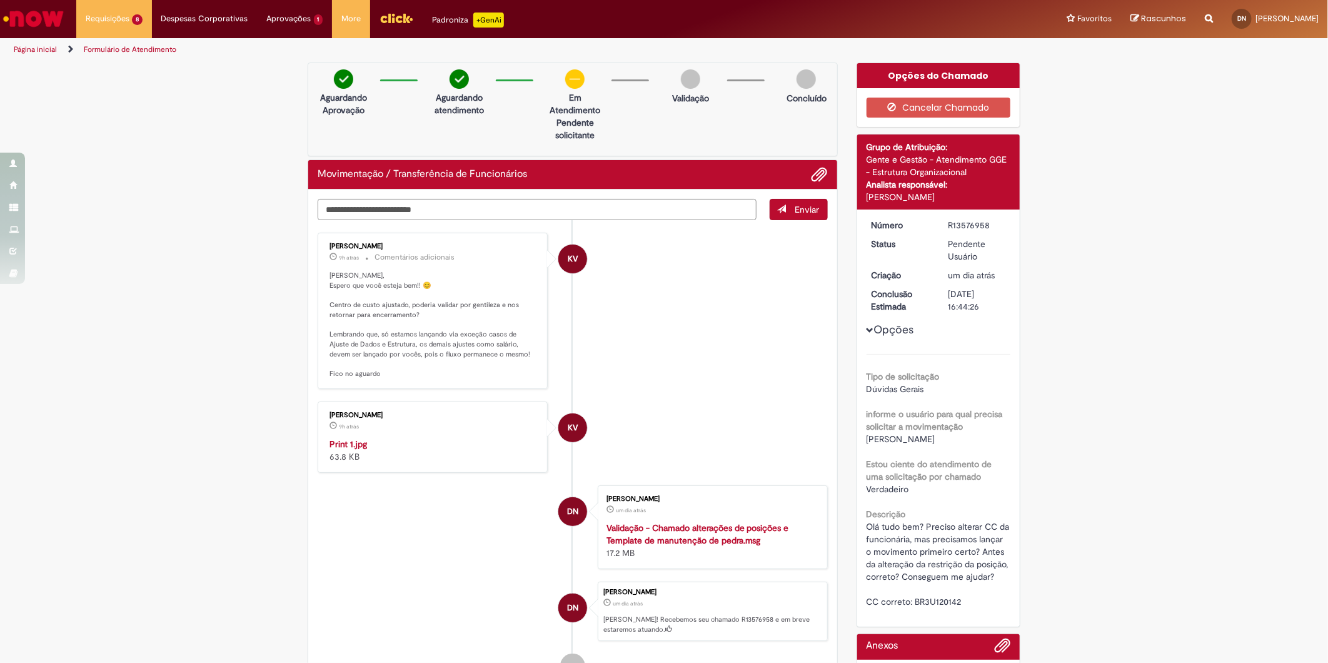
click at [483, 215] on textarea "Digite sua mensagem aqui..." at bounding box center [537, 209] width 439 height 21
type textarea "**********"
click at [797, 208] on span "Enviar" at bounding box center [808, 209] width 24 height 11
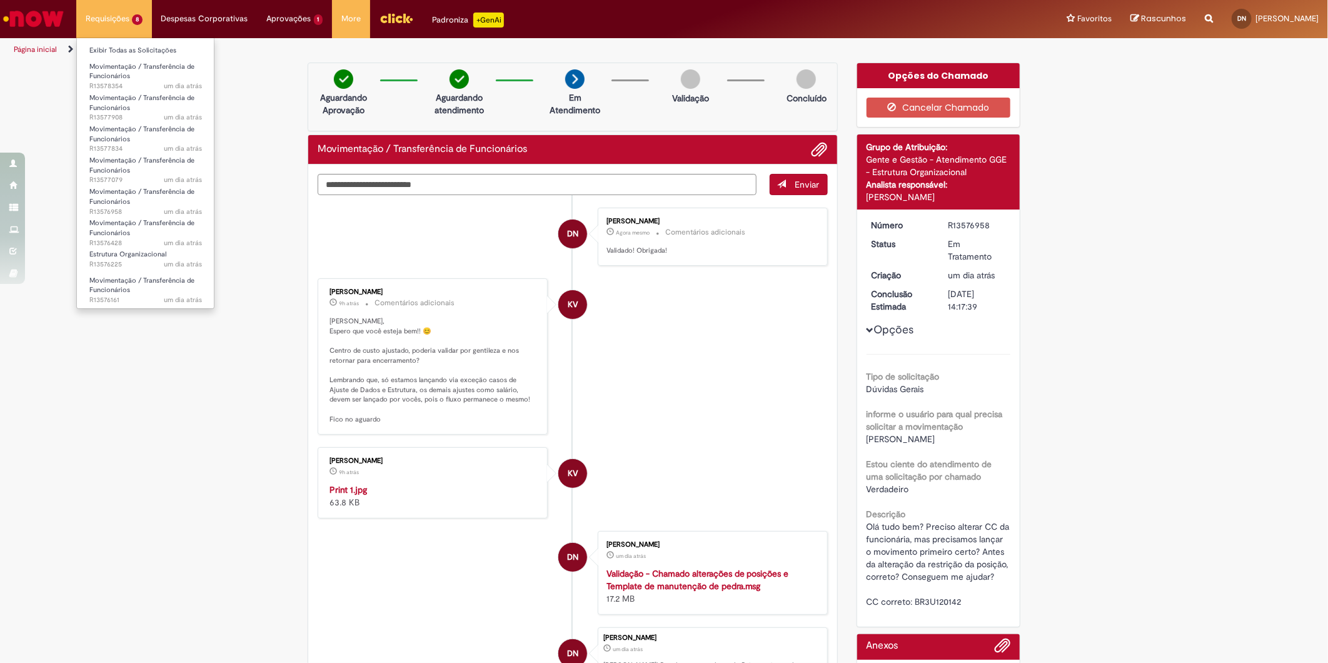
click at [127, 22] on li "Requisições 8 Exibir Todas as Solicitações Movimentação / Transferência de Func…" at bounding box center [114, 19] width 76 height 38
click at [144, 46] on link "Exibir Todas as Solicitações" at bounding box center [146, 51] width 138 height 14
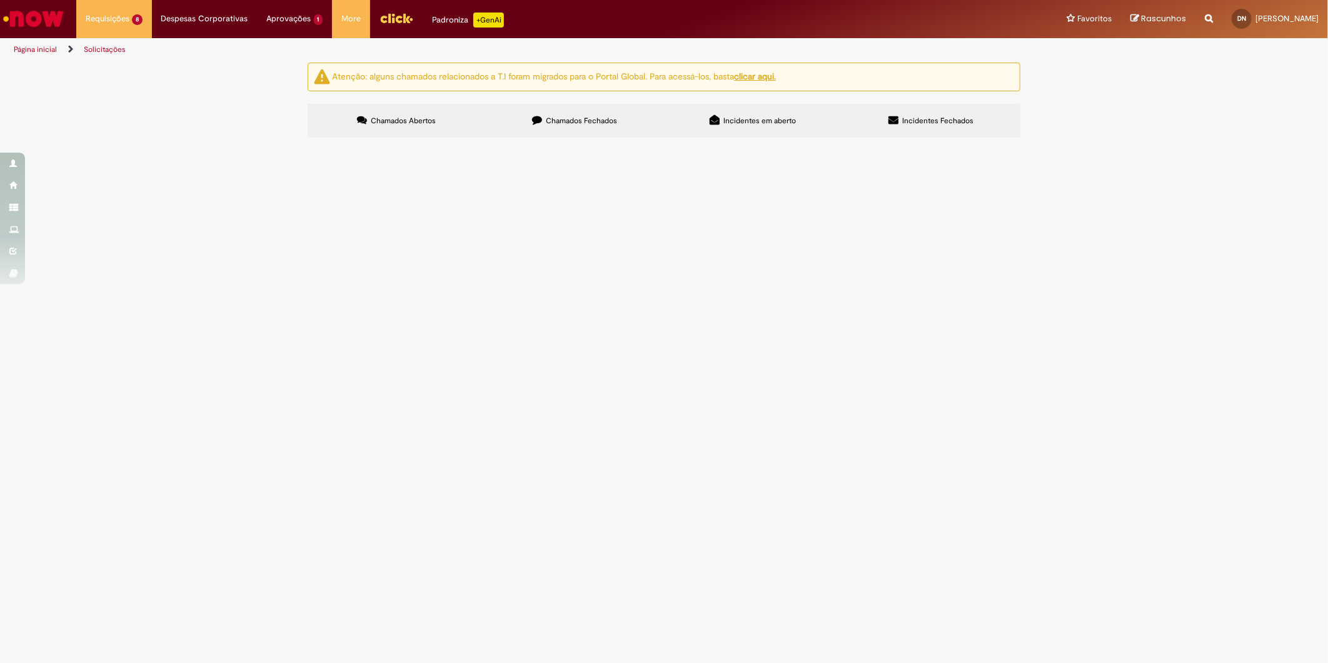
click at [0, 0] on span "Foi realizado um ajuste de família e cargos essa posição e agora precisamos faz…" at bounding box center [0, 0] width 0 height 0
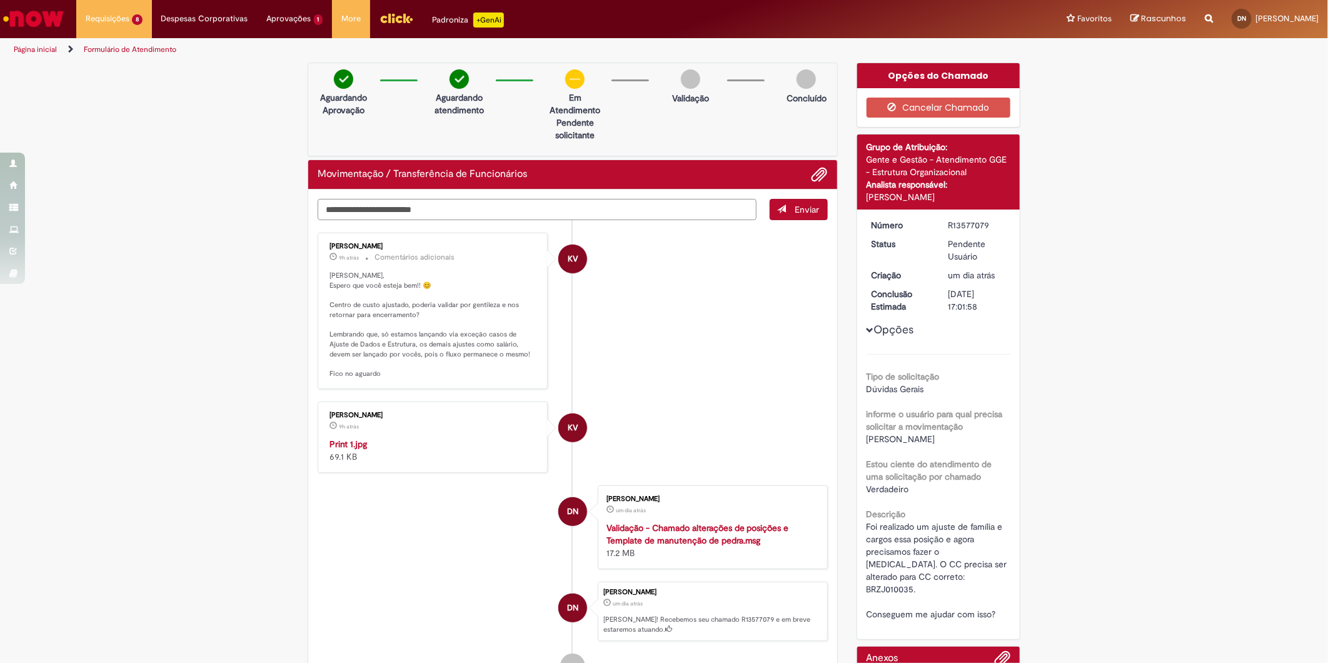
click at [417, 211] on textarea "Digite sua mensagem aqui..." at bounding box center [537, 209] width 439 height 21
type textarea "**********"
click at [785, 213] on button "Enviar" at bounding box center [799, 209] width 58 height 21
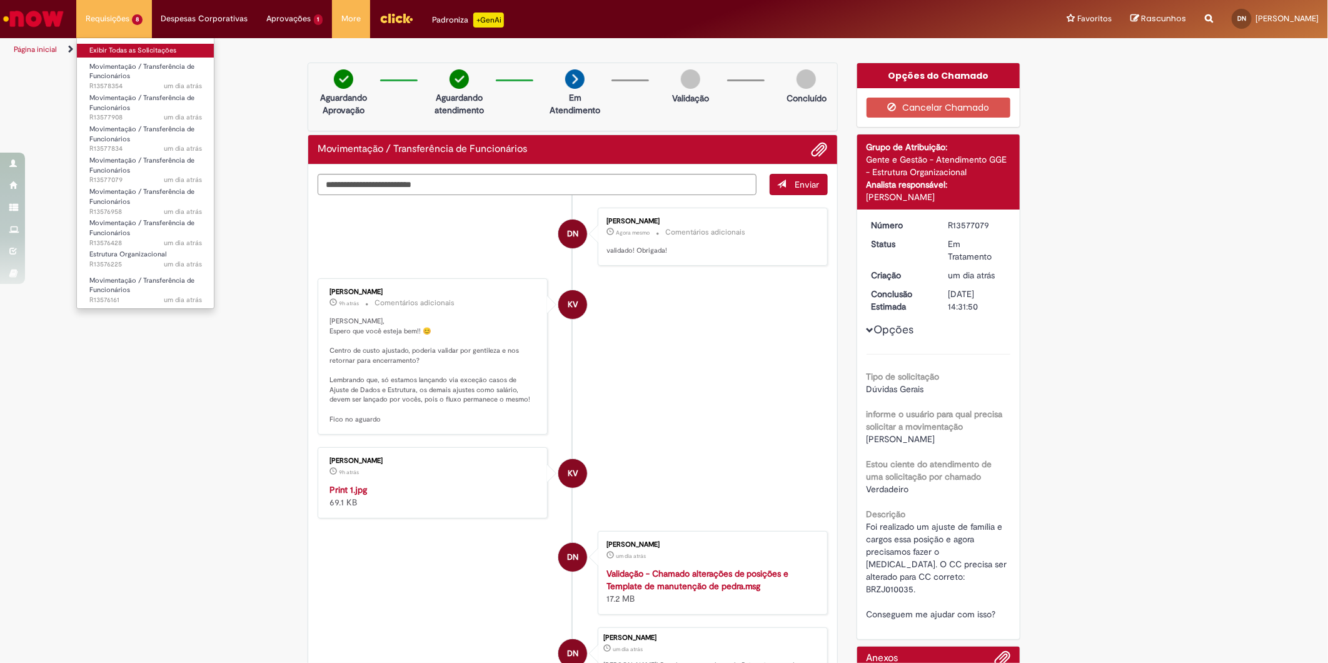
click at [129, 48] on link "Exibir Todas as Solicitações" at bounding box center [146, 51] width 138 height 14
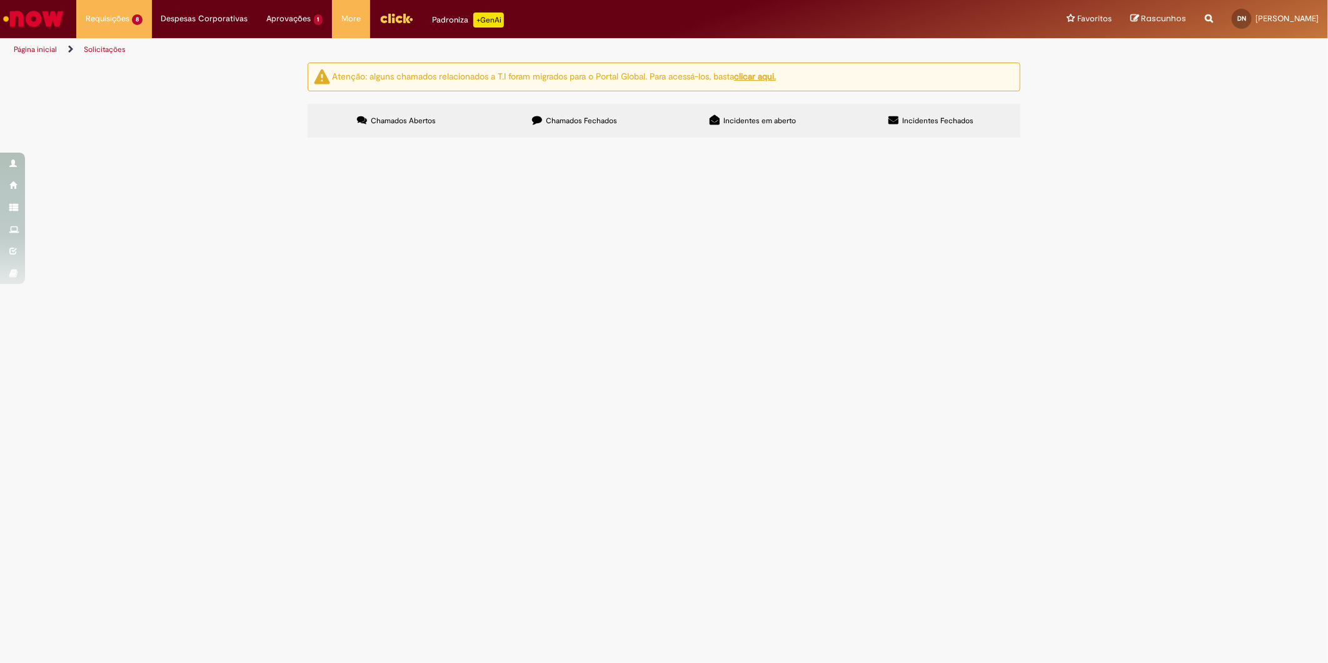
click at [0, 0] on td "Preciso ajustar o CC dessa posição e para isso, primeiro deve ser feito o [MEDI…" at bounding box center [0, 0] width 0 height 0
click at [0, 0] on span "Preciso ajustar o CC dessa posição e para isso, primeiro deve ser feito o [MEDI…" at bounding box center [0, 0] width 0 height 0
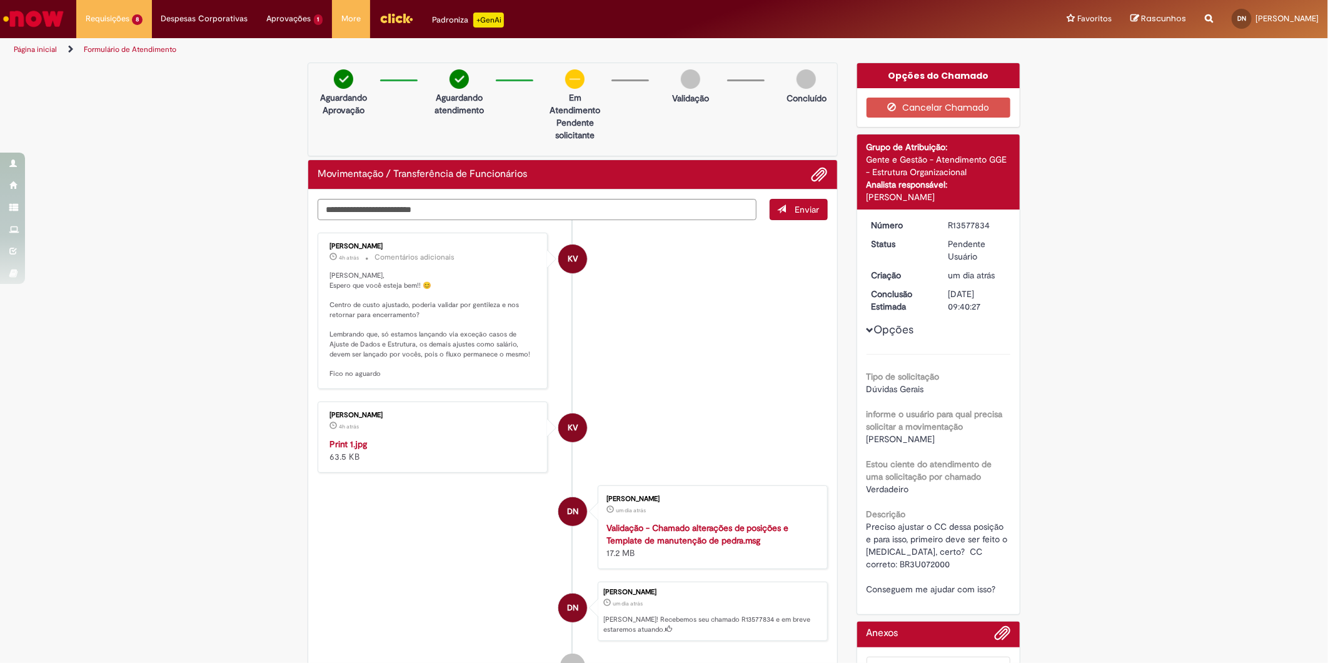
click at [415, 438] on img "Histórico de tíquete" at bounding box center [434, 438] width 208 height 0
click at [519, 211] on textarea "Digite sua mensagem aqui..." at bounding box center [537, 209] width 439 height 21
type textarea "**********"
click at [807, 211] on span "Enviar" at bounding box center [808, 209] width 24 height 11
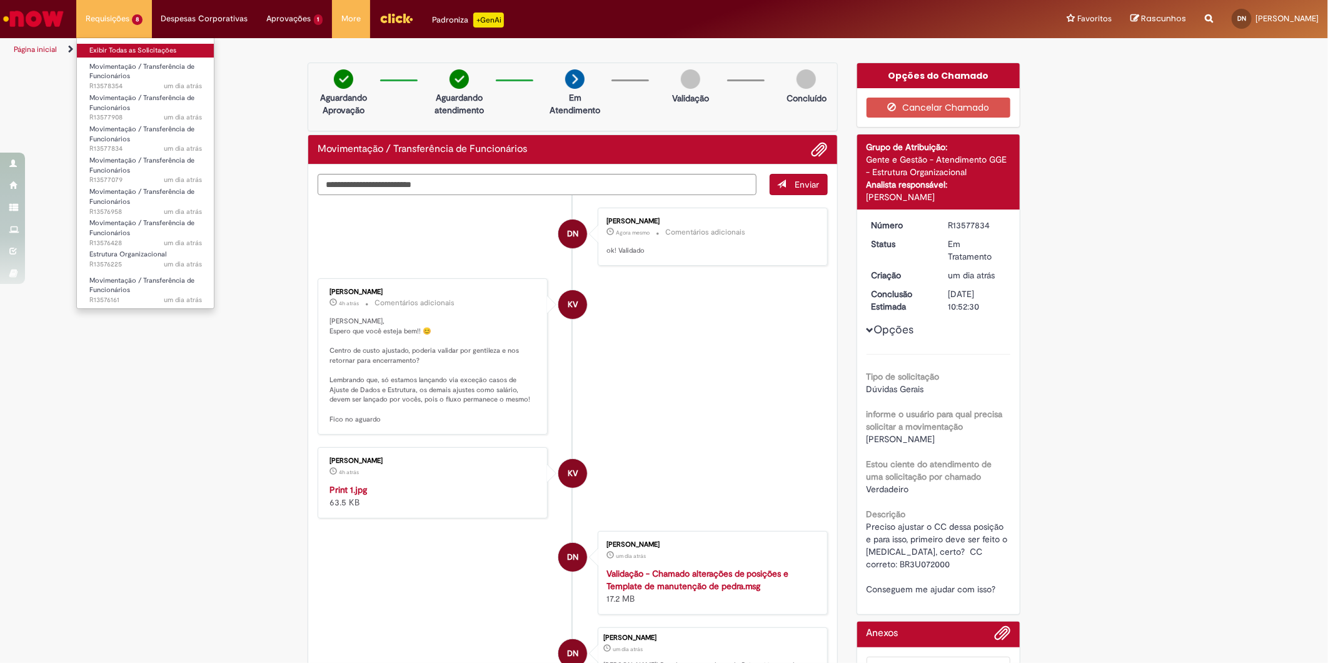
click at [127, 53] on link "Exibir Todas as Solicitações" at bounding box center [146, 51] width 138 height 14
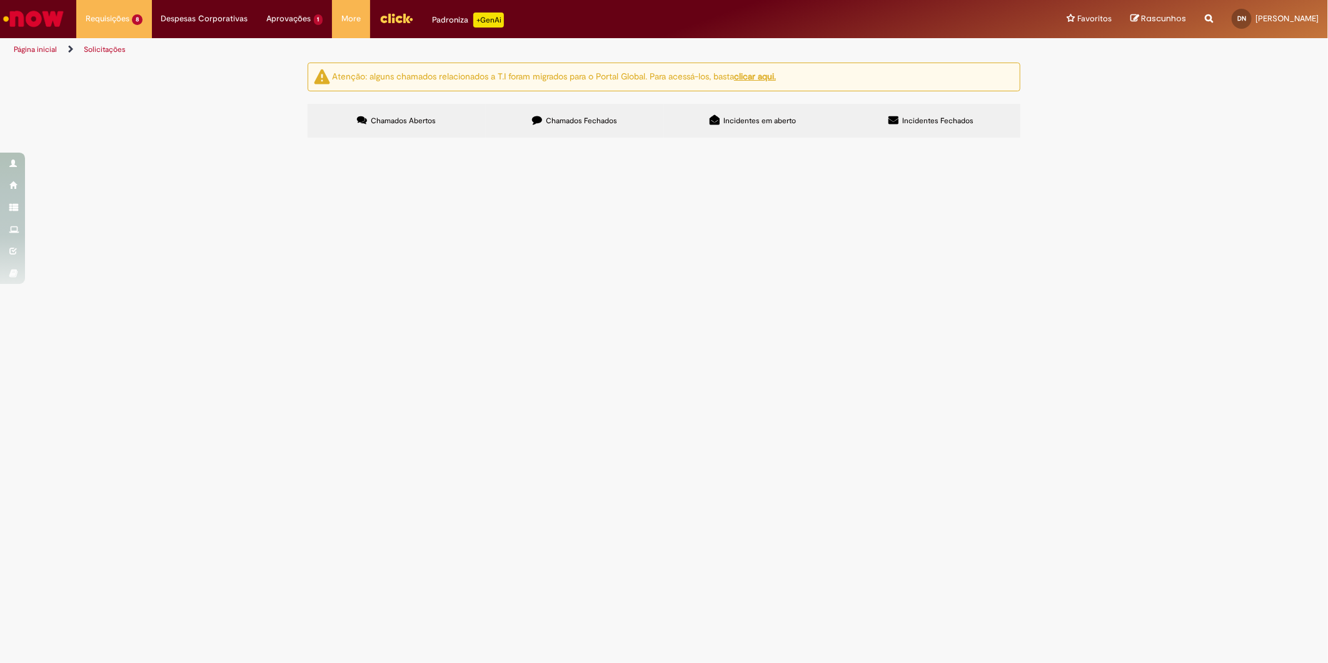
click at [0, 0] on span "Foi realizado um ajuste de job code essa posição e agora precisamos fazer o [ME…" at bounding box center [0, 0] width 0 height 0
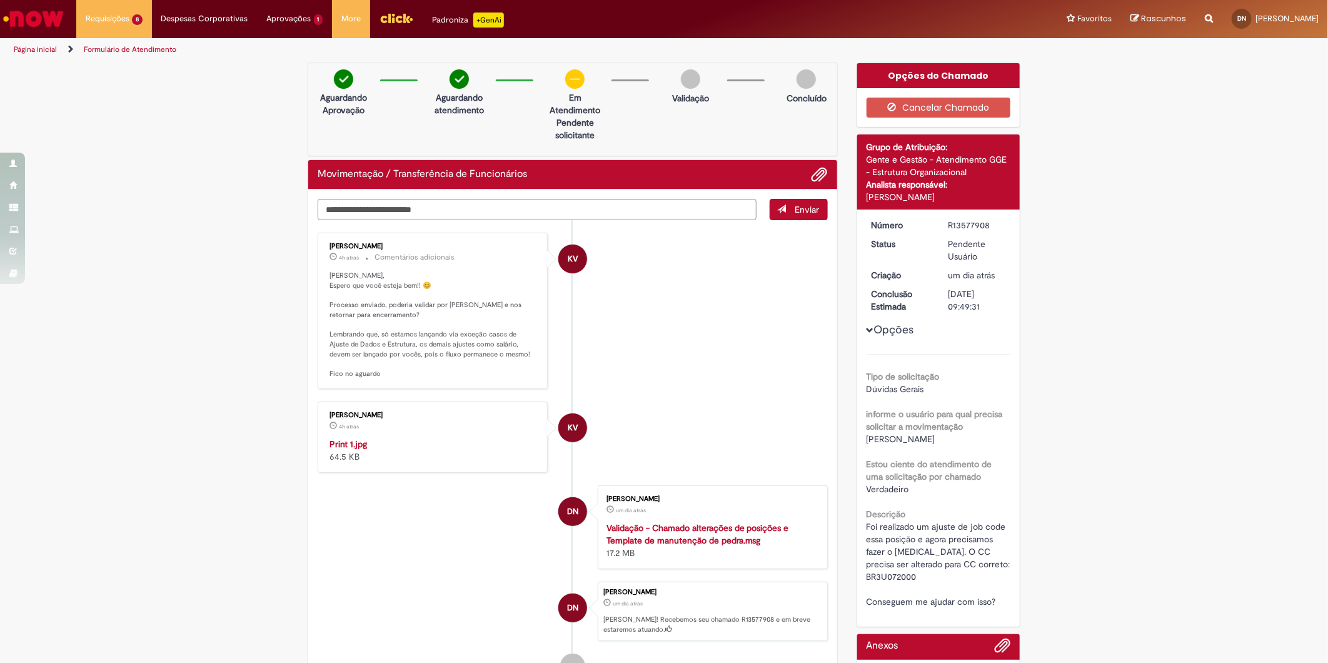
click at [620, 217] on textarea "Digite sua mensagem aqui..." at bounding box center [537, 209] width 439 height 21
type textarea "**********"
click at [802, 204] on span "Enviar" at bounding box center [808, 209] width 24 height 11
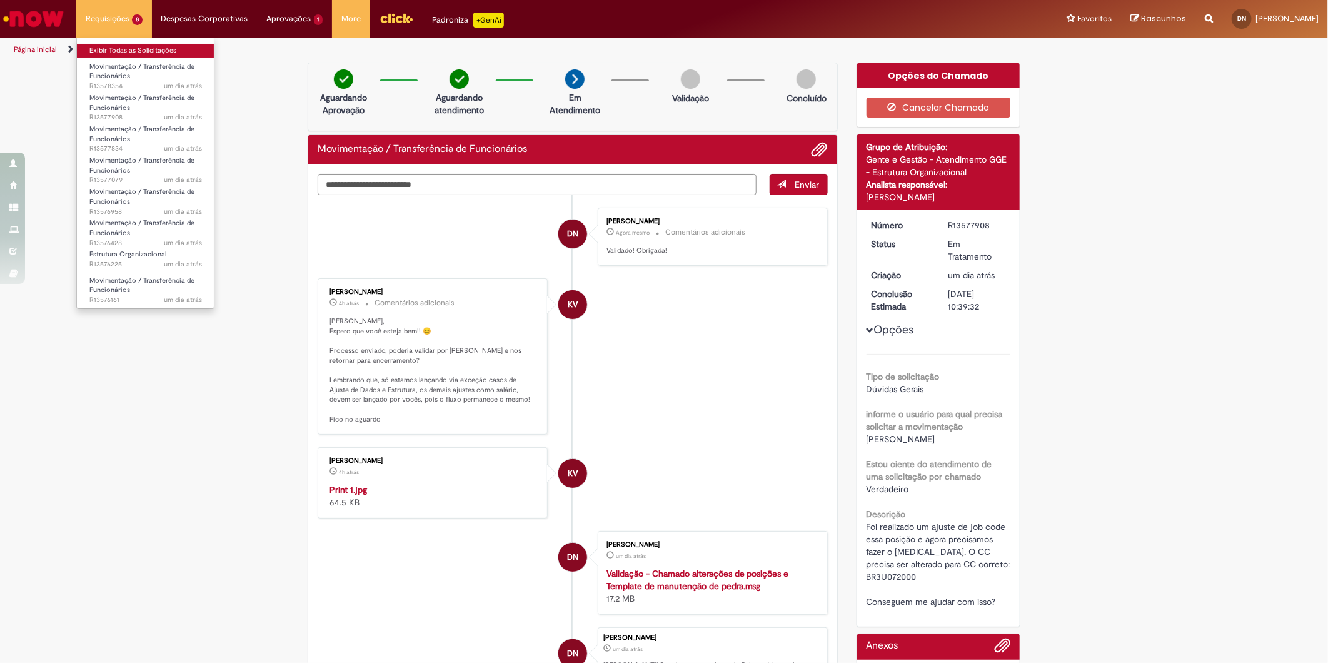
click at [116, 51] on link "Exibir Todas as Solicitações" at bounding box center [146, 51] width 138 height 14
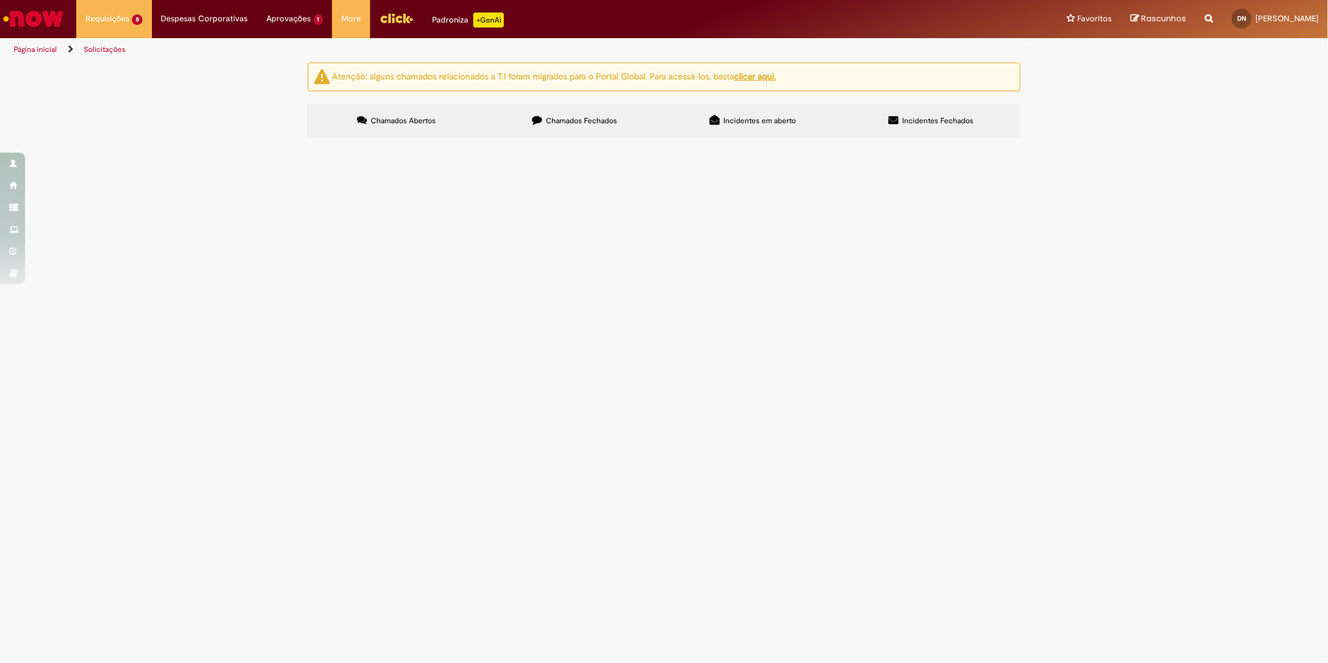
click at [0, 0] on span "Olá bom dia! Tudo bem? Preciso ajustar essa posição para esse novo código de ca…" at bounding box center [0, 0] width 0 height 0
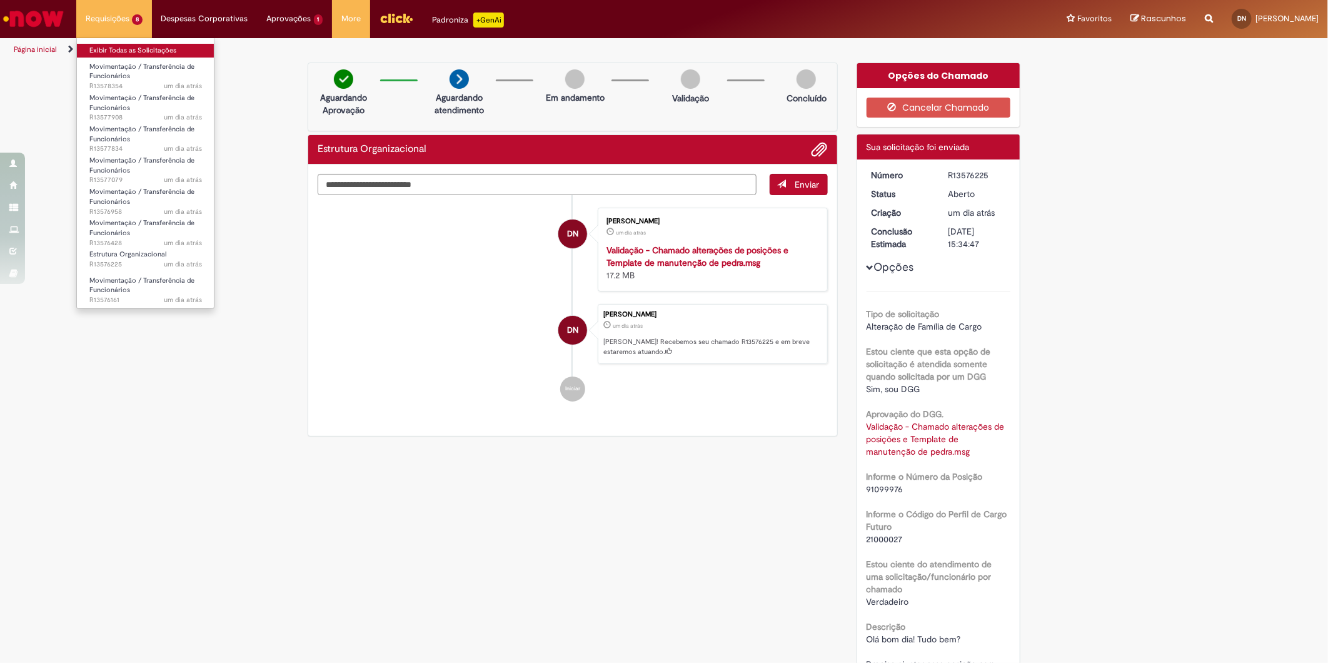
click at [126, 49] on link "Exibir Todas as Solicitações" at bounding box center [146, 51] width 138 height 14
